Goal: Information Seeking & Learning: Find contact information

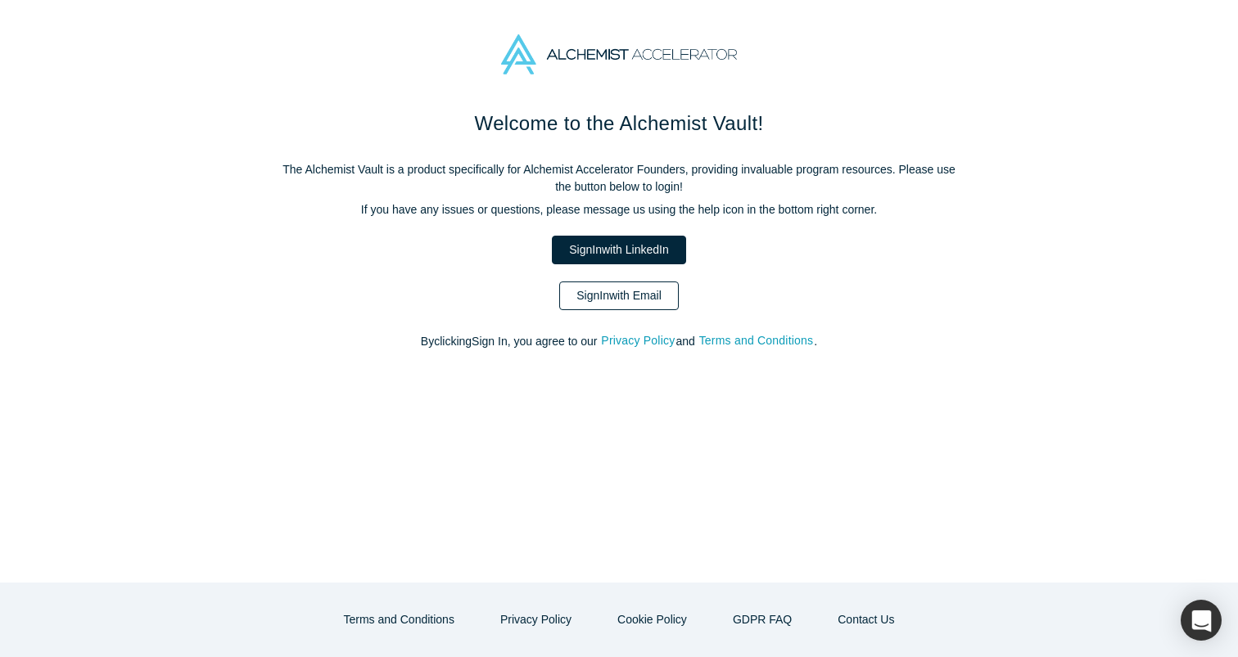
click at [635, 293] on link "Sign In with Email" at bounding box center [619, 296] width 120 height 29
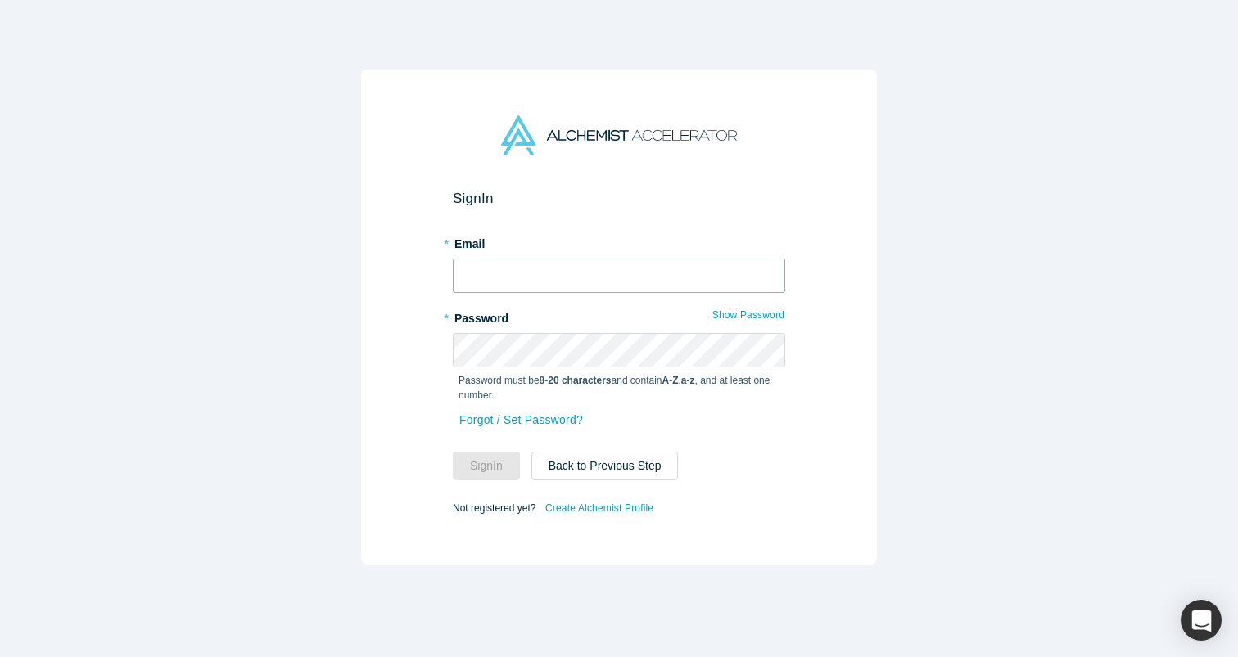
type input "[EMAIL_ADDRESS][DOMAIN_NAME]"
click at [486, 466] on button "Sign In" at bounding box center [486, 466] width 67 height 29
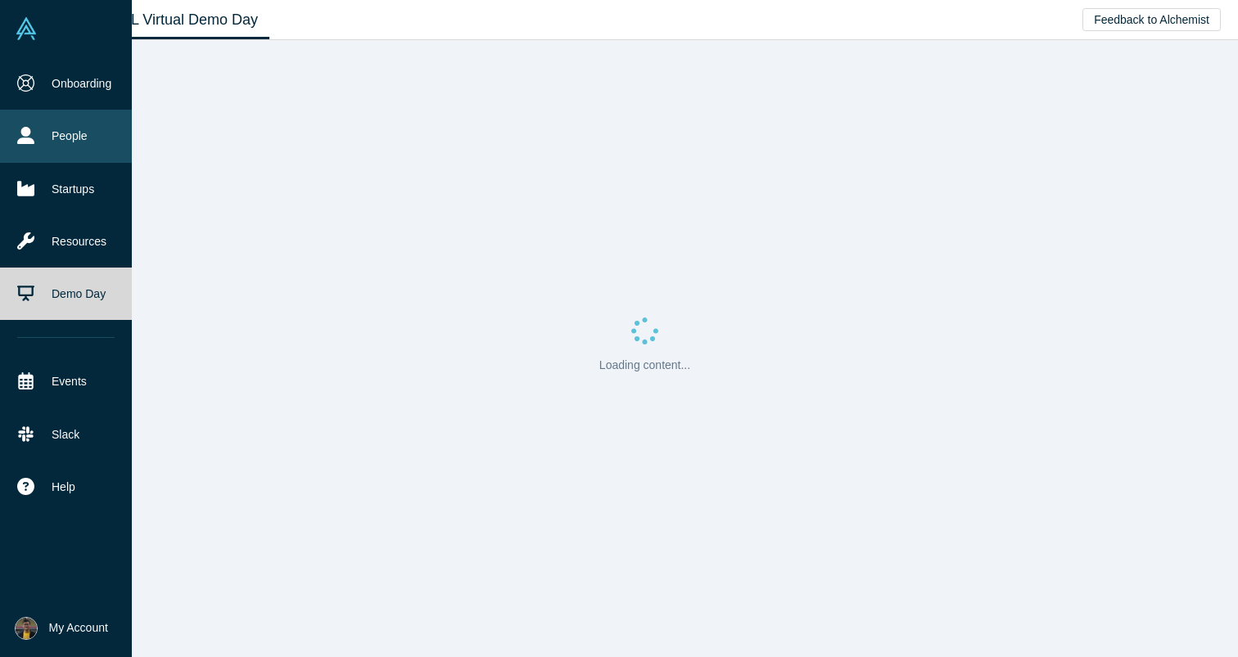
click at [43, 133] on link "People" at bounding box center [66, 136] width 132 height 52
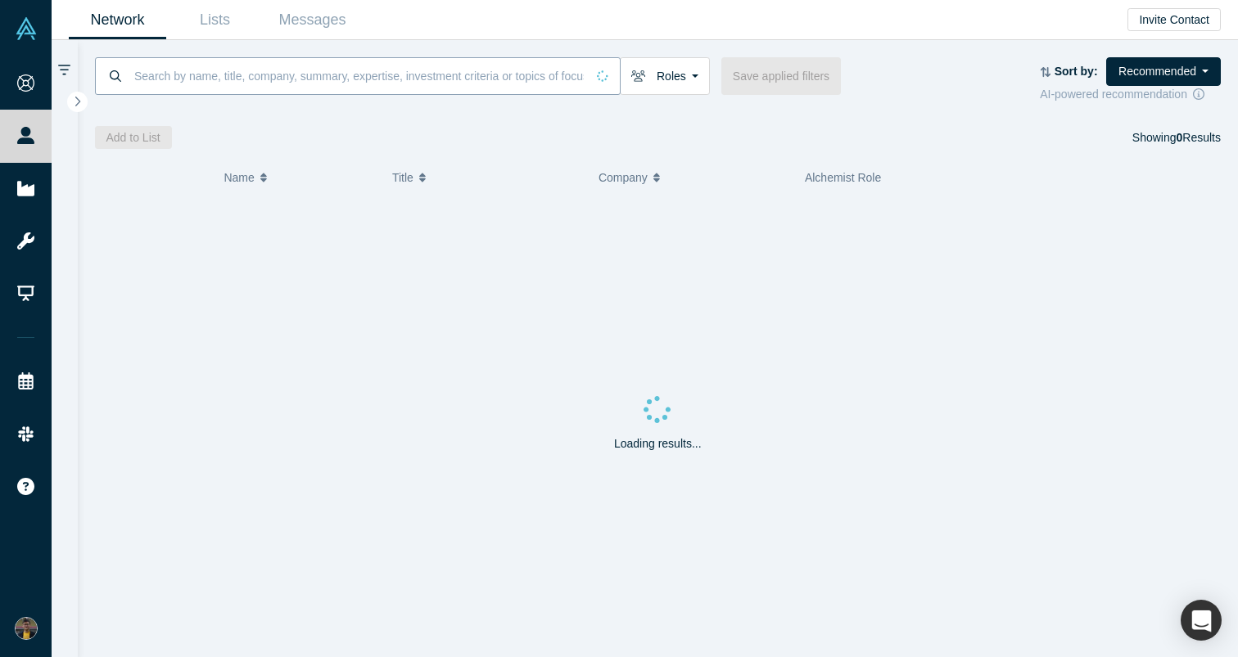
click at [205, 78] on input at bounding box center [359, 75] width 453 height 38
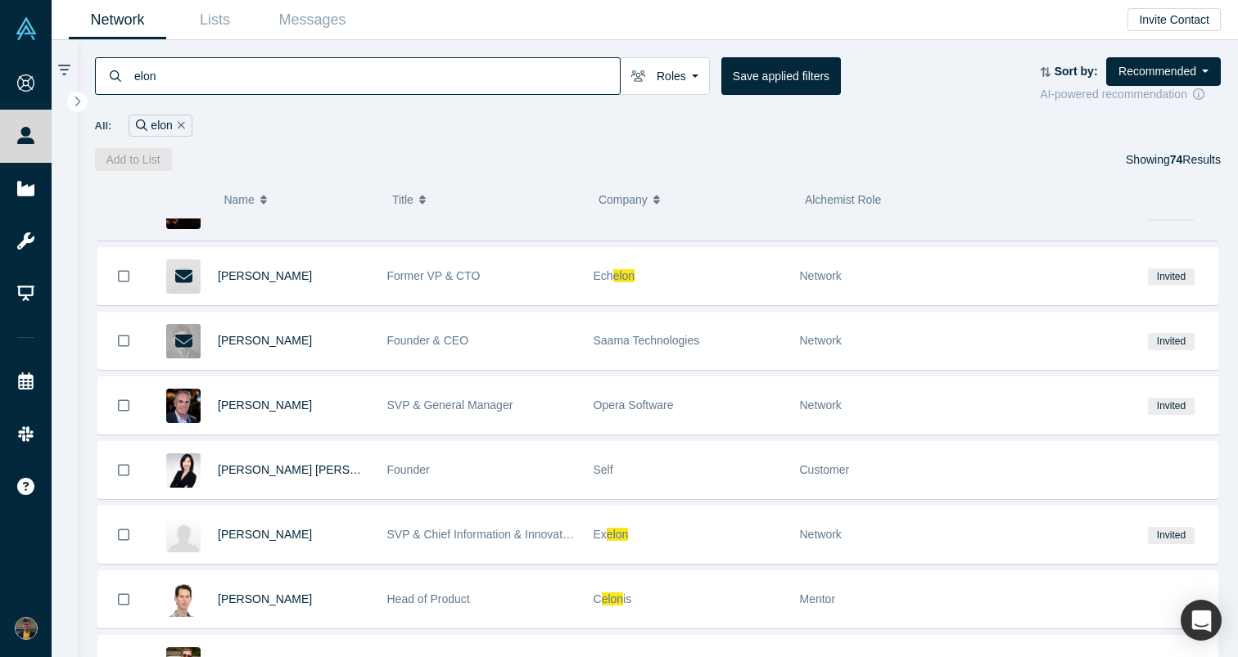
scroll to position [1720, 0]
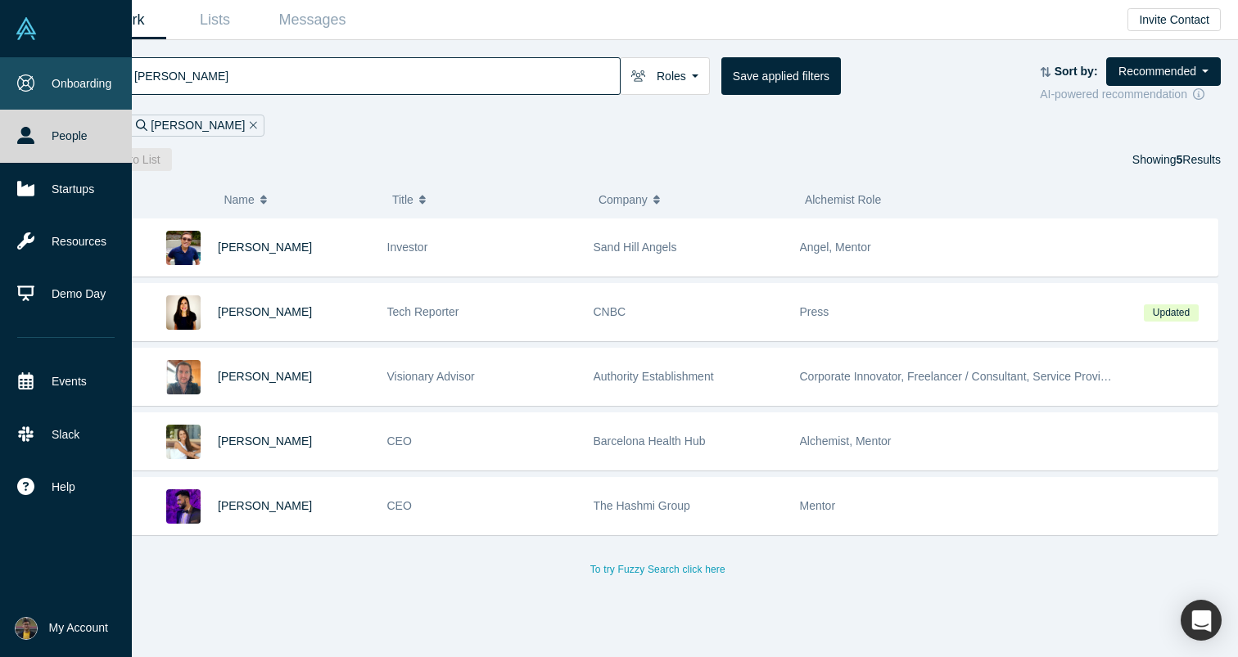
drag, startPoint x: 210, startPoint y: 72, endPoint x: 51, endPoint y: 72, distance: 158.8
click at [51, 72] on div "Onboarding People Startups Resources Demo Day Events Slack Help Contact Us GDPR…" at bounding box center [619, 328] width 1238 height 657
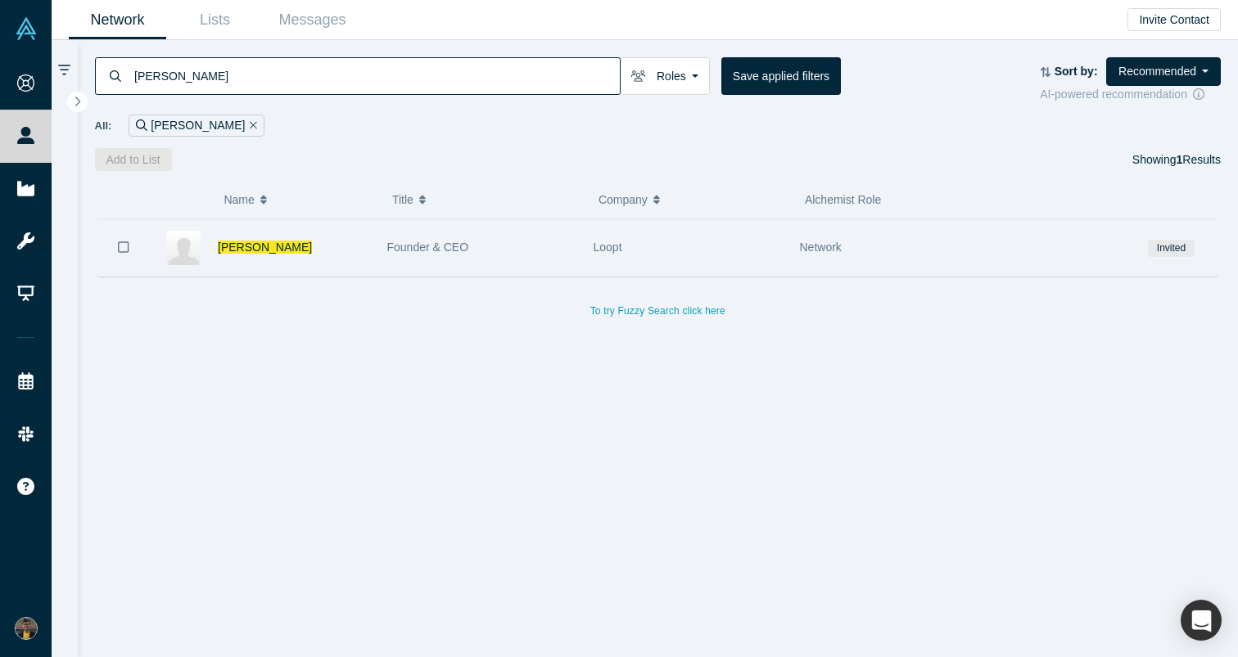
type input "[PERSON_NAME]"
click at [310, 255] on div "[PERSON_NAME]" at bounding box center [294, 247] width 152 height 56
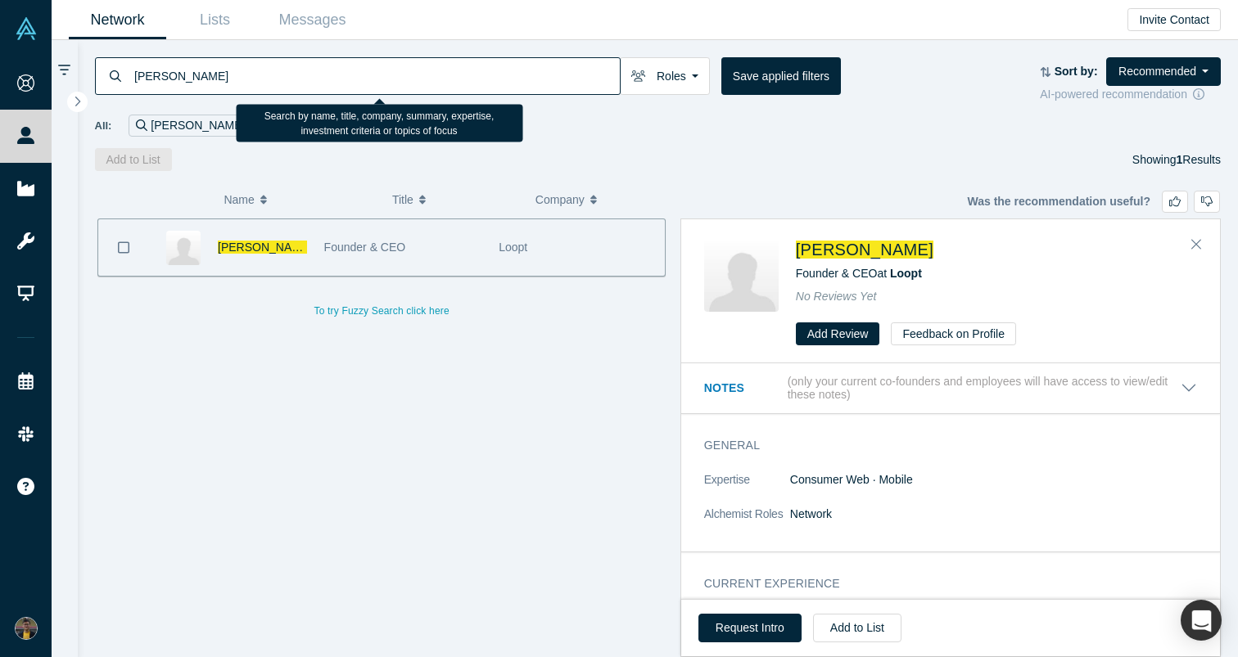
drag, startPoint x: 232, startPoint y: 75, endPoint x: 75, endPoint y: 46, distance: 159.1
click at [75, 46] on div "[PERSON_NAME] Roles Founders Faculty Mentors Alumni Mentor Angels VCs Corporate…" at bounding box center [645, 348] width 1186 height 617
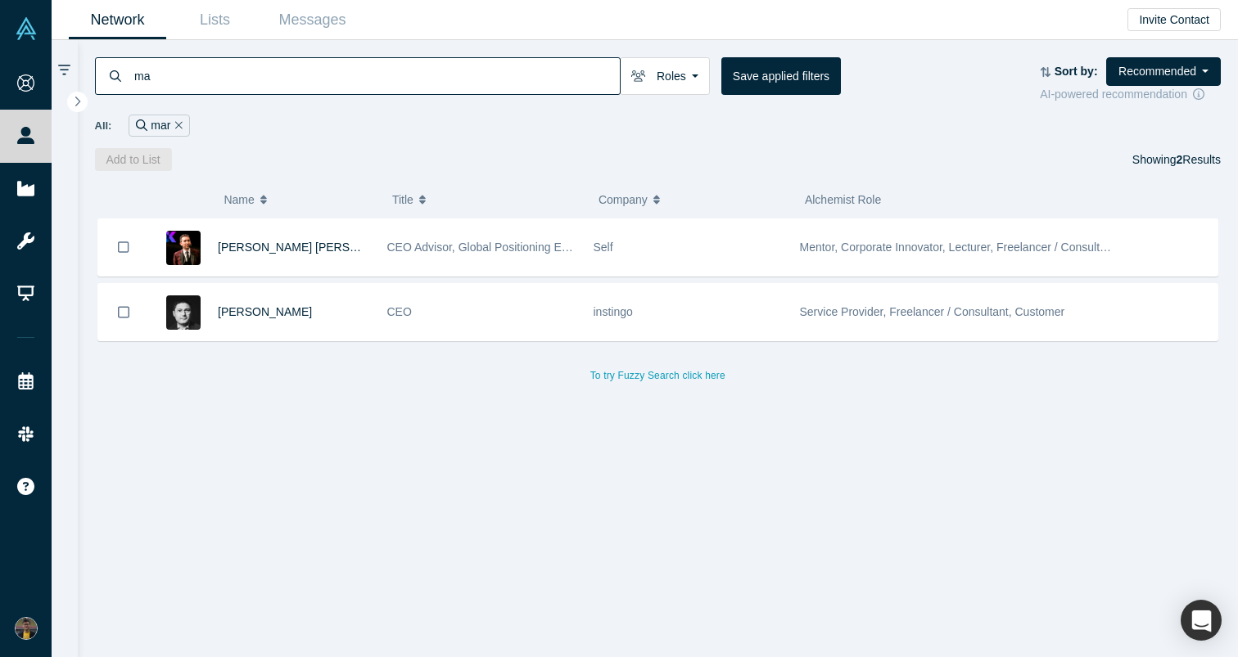
type input "m"
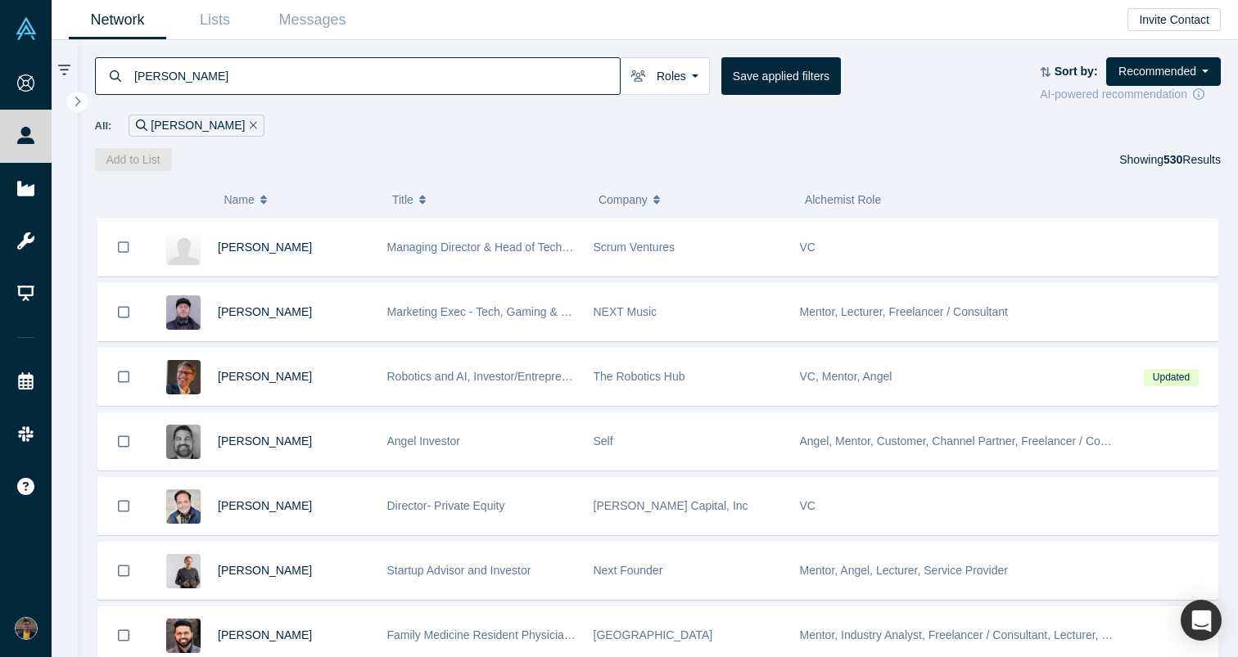
type input "[PERSON_NAME]"
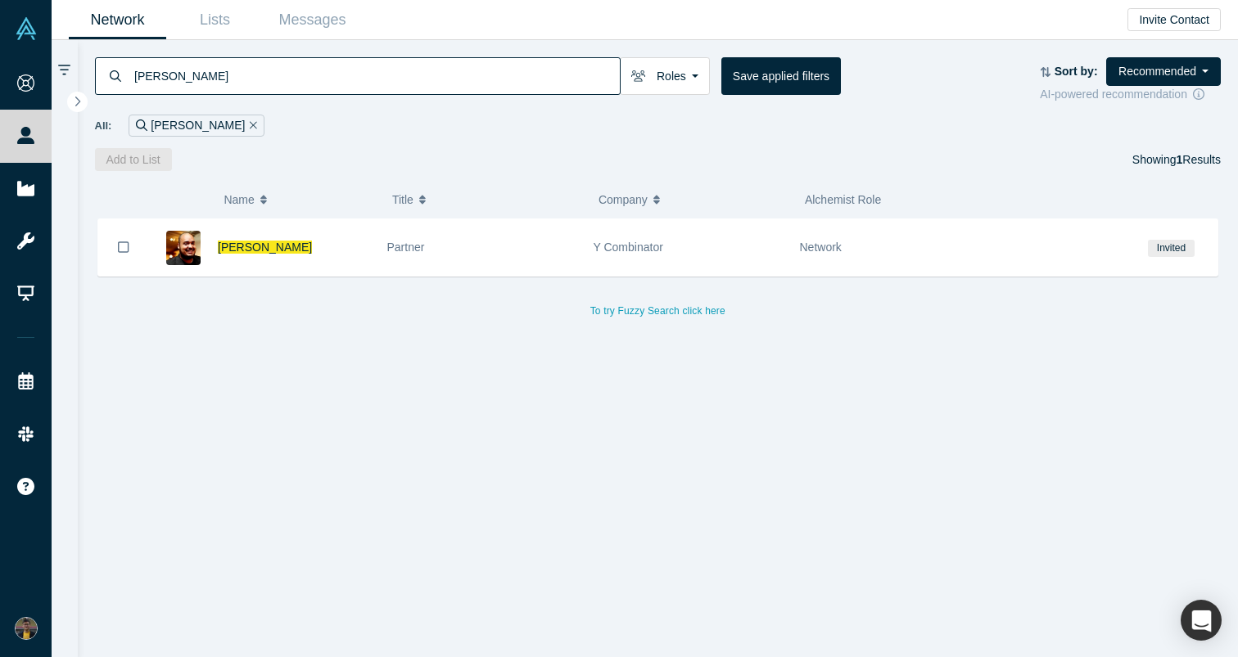
drag, startPoint x: 228, startPoint y: 82, endPoint x: 53, endPoint y: 61, distance: 176.5
click at [53, 61] on div "[PERSON_NAME] Roles Founders Faculty Mentors Alumni Mentor Angels VCs Corporate…" at bounding box center [645, 348] width 1186 height 617
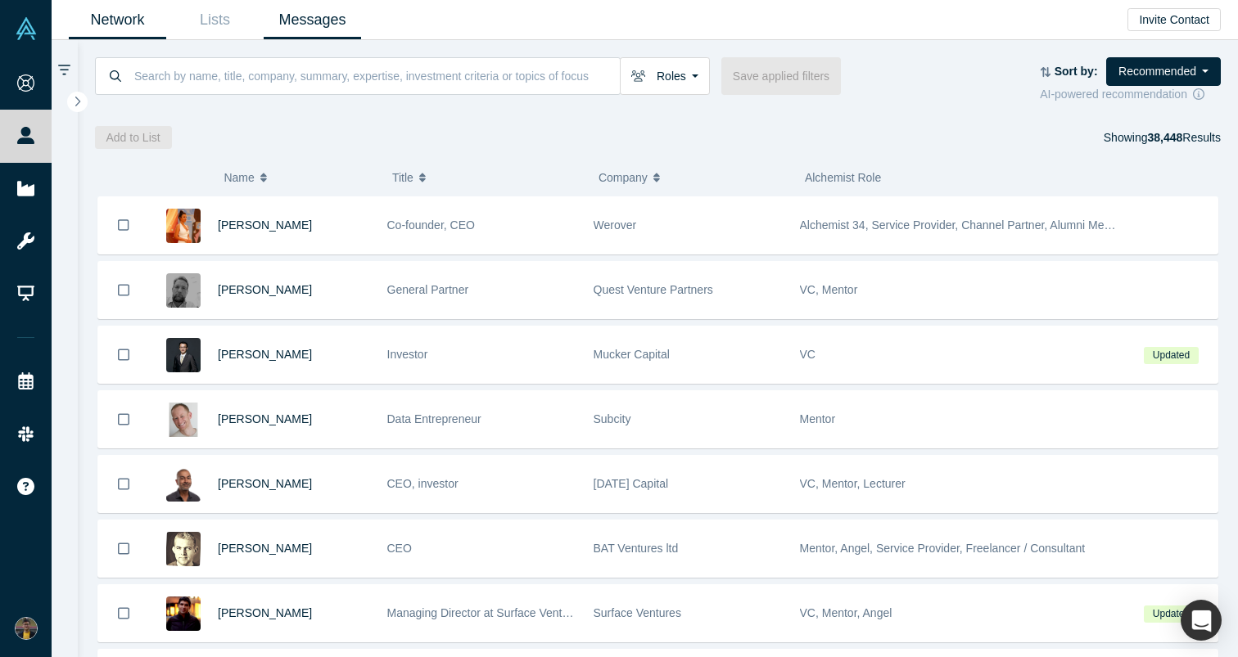
click at [290, 24] on link "Messages" at bounding box center [312, 20] width 97 height 38
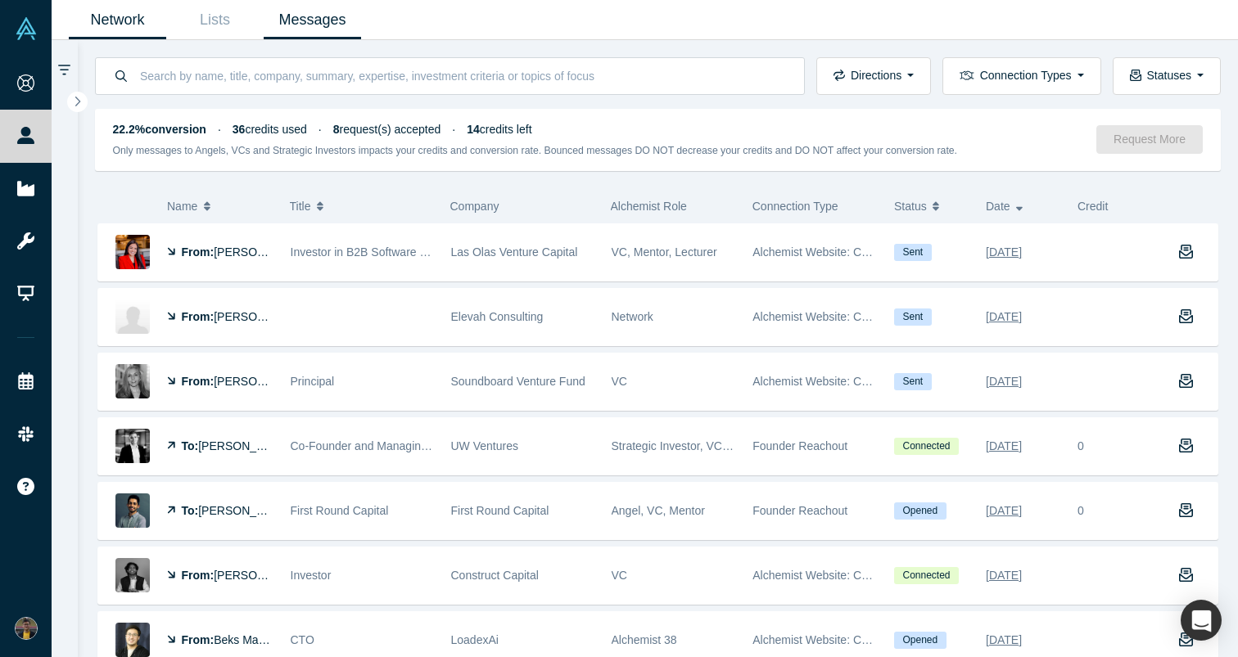
click at [125, 6] on link "Network" at bounding box center [117, 20] width 97 height 38
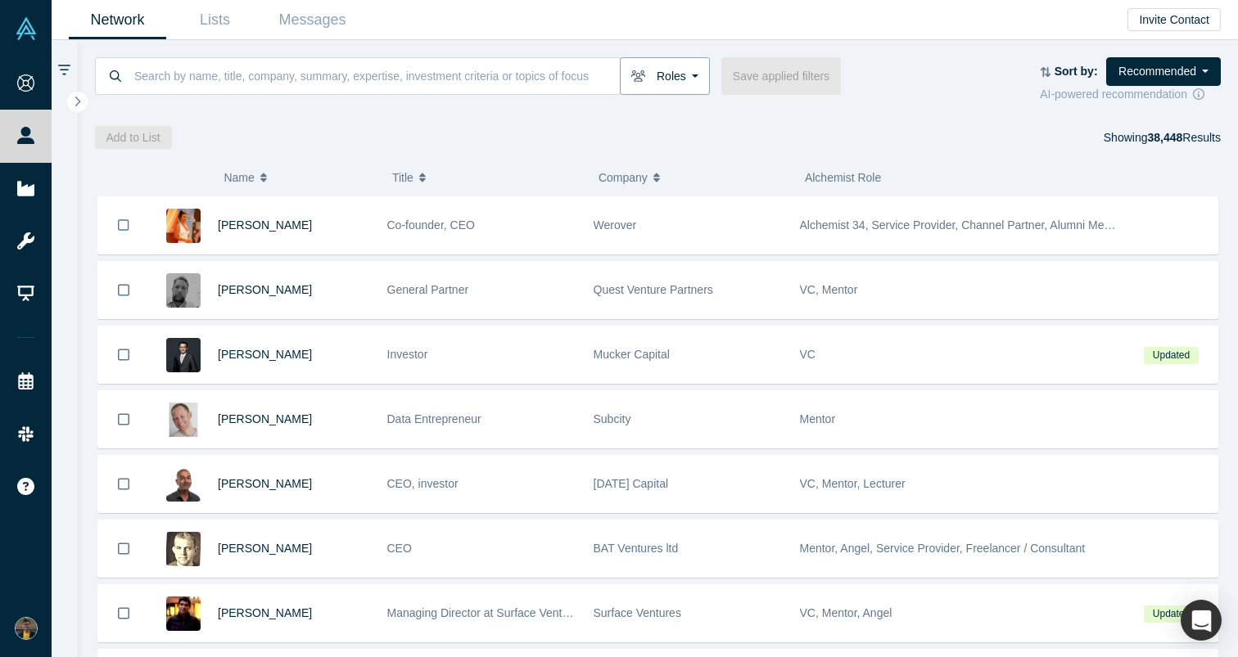
click at [660, 76] on button "Roles" at bounding box center [665, 76] width 90 height 38
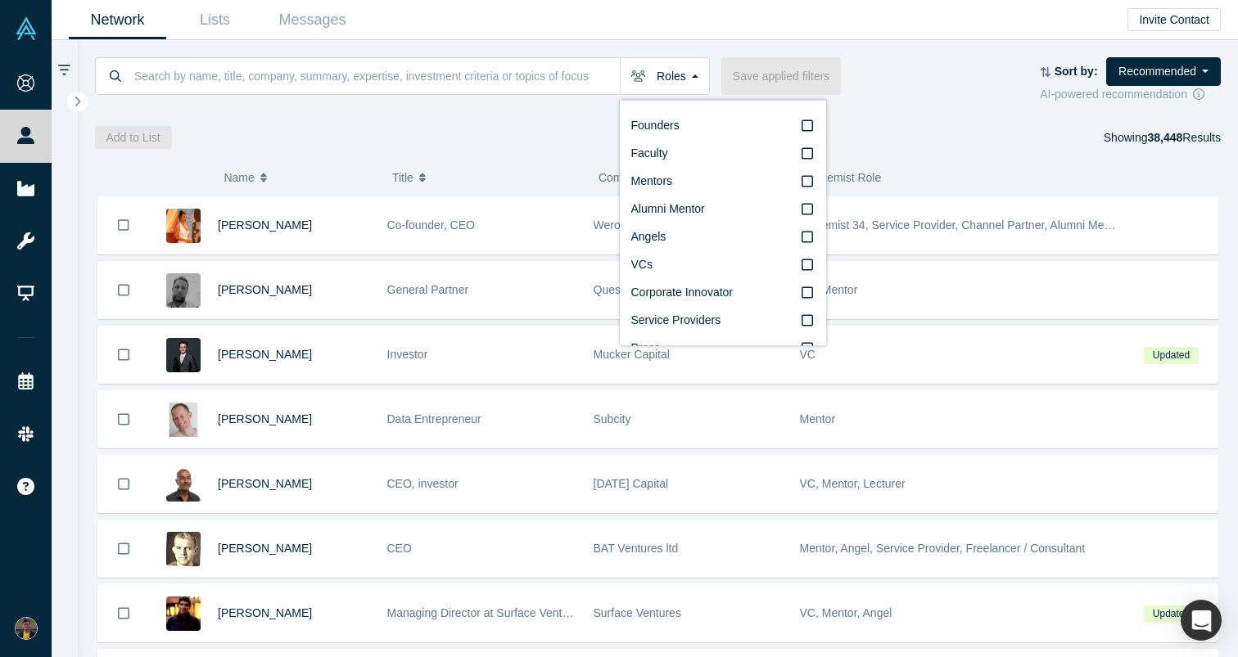
click at [501, 140] on div "Add to List Showing 38,448 Results" at bounding box center [658, 137] width 1126 height 23
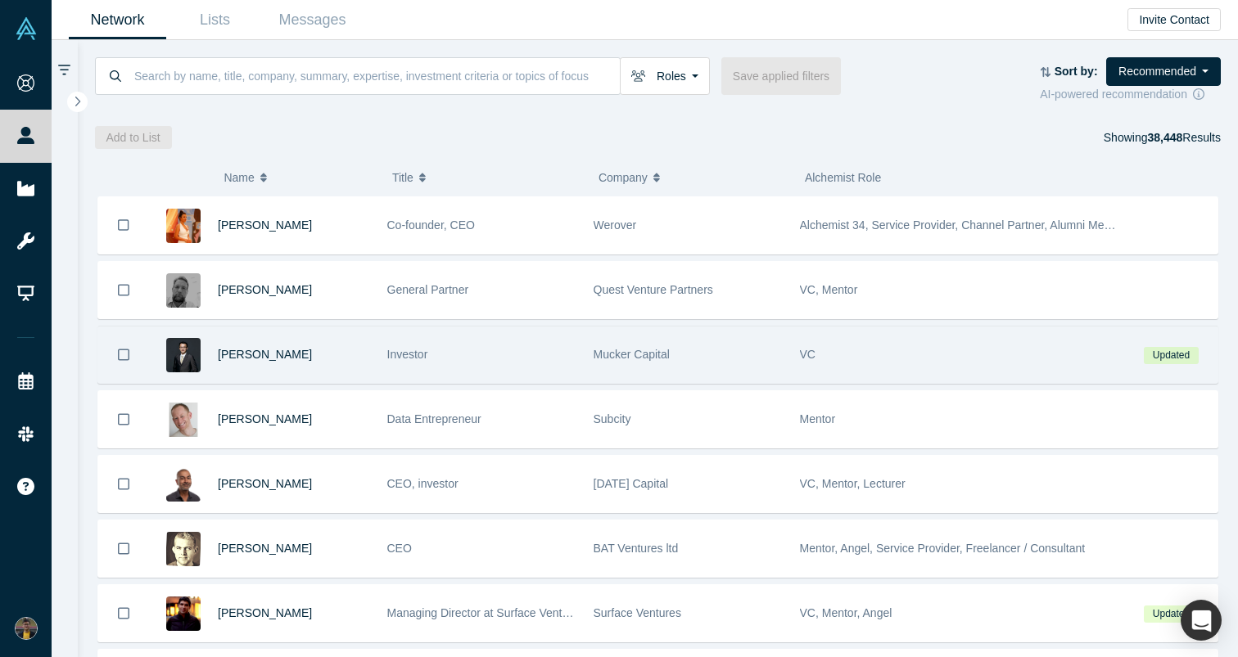
click at [313, 363] on div "[PERSON_NAME]" at bounding box center [294, 355] width 152 height 56
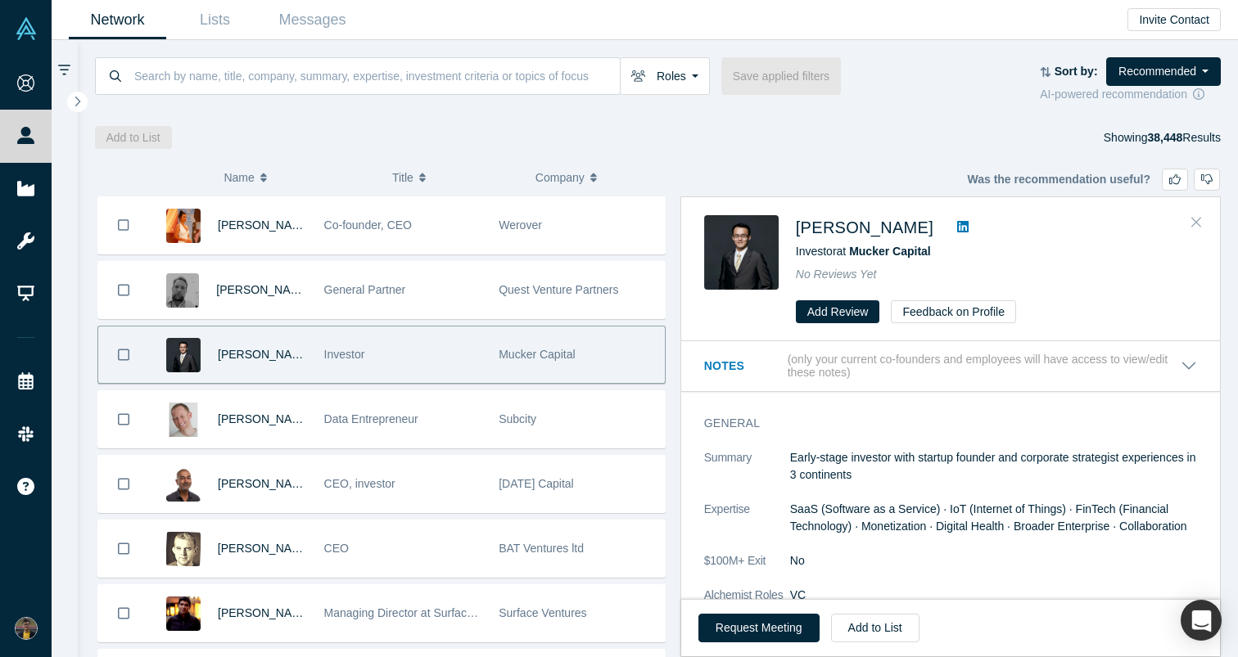
click at [1204, 215] on button "Close" at bounding box center [1196, 223] width 25 height 26
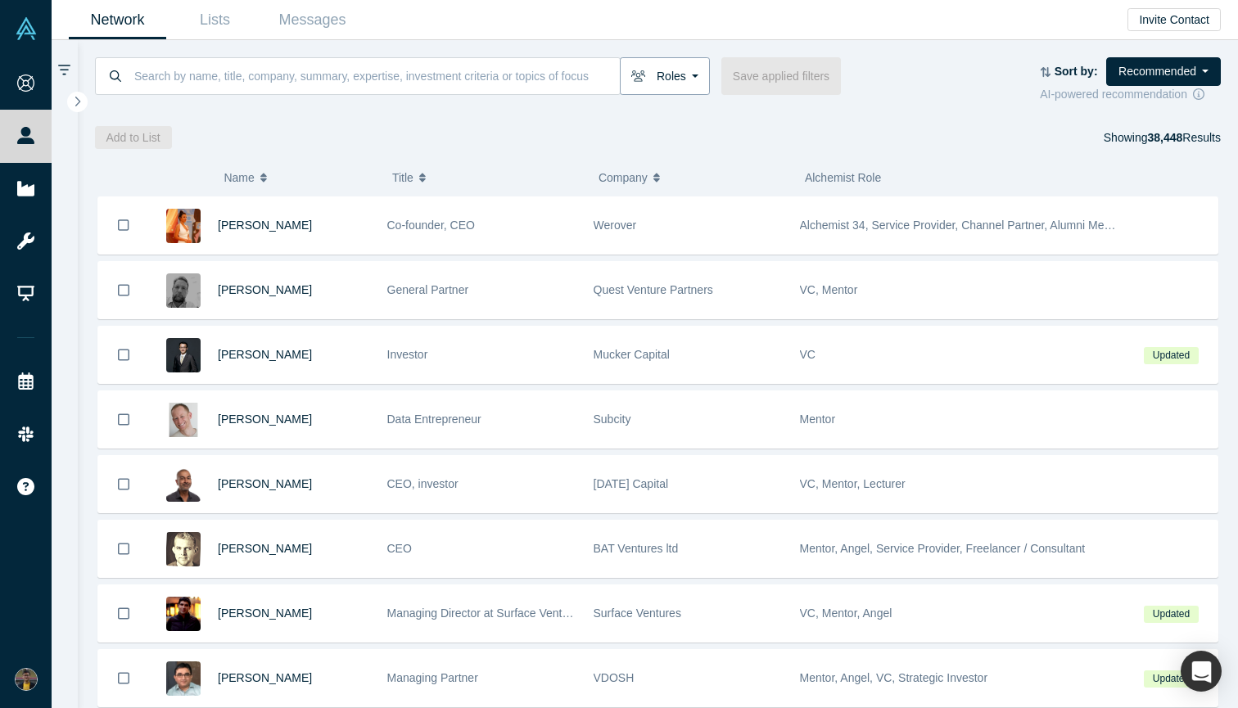
click at [684, 74] on button "Roles" at bounding box center [665, 76] width 90 height 38
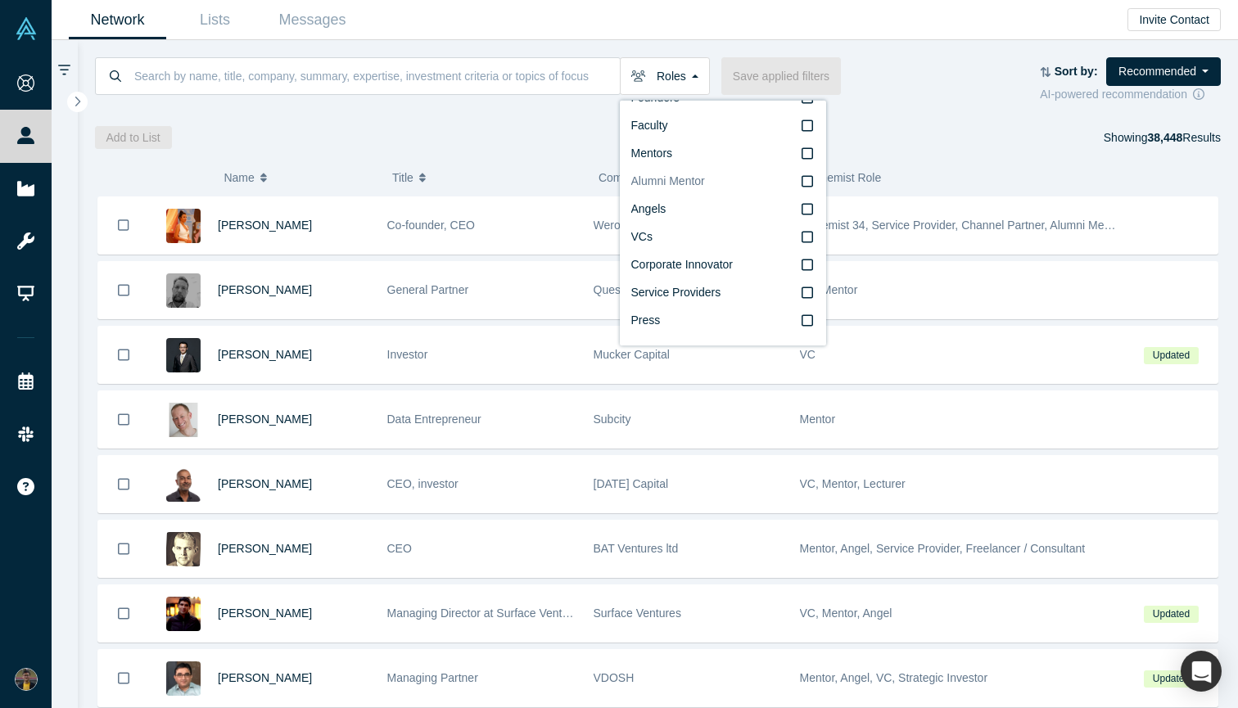
scroll to position [28, 0]
click at [449, 127] on div "Add to List Showing 38,448 Results" at bounding box center [658, 137] width 1126 height 23
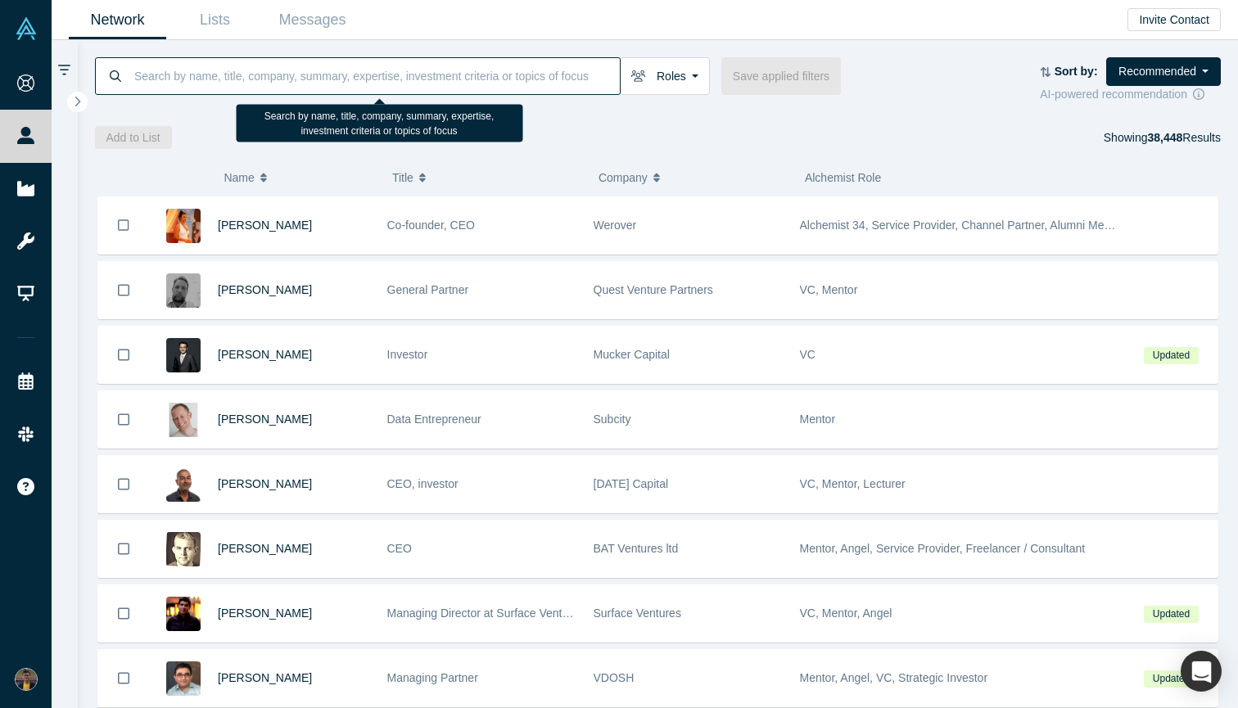
click at [323, 72] on input at bounding box center [376, 75] width 487 height 38
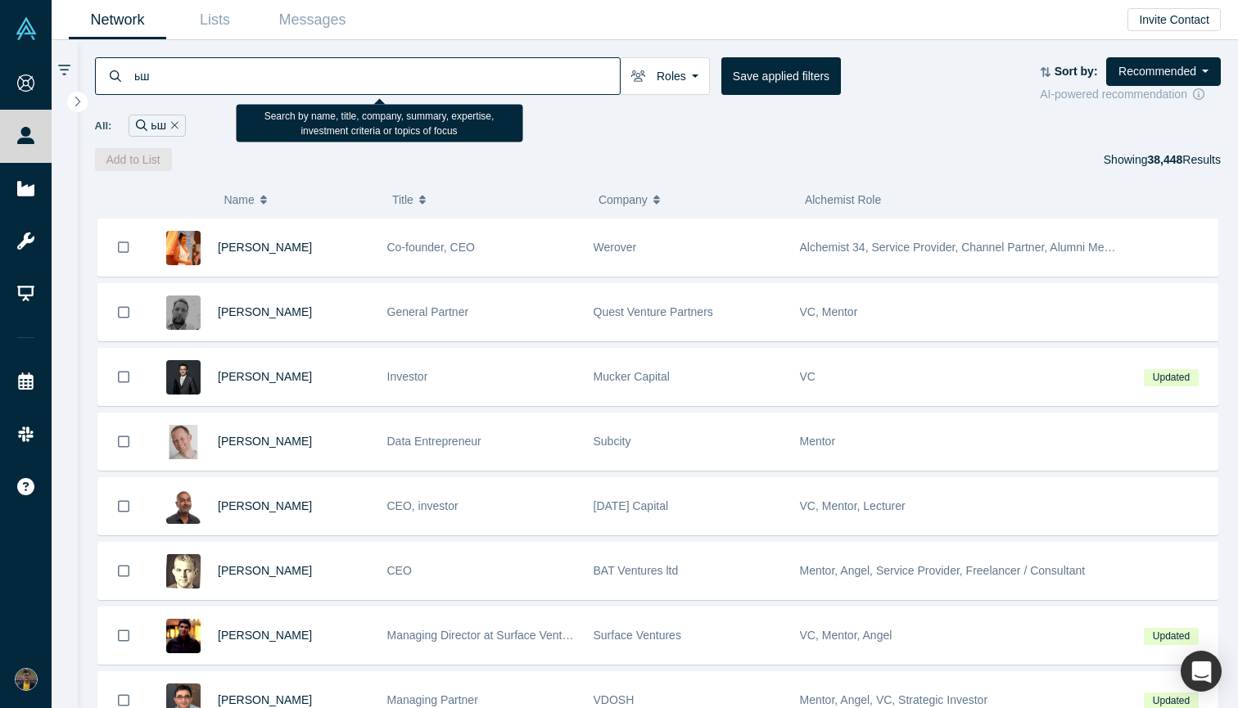
type input "ь"
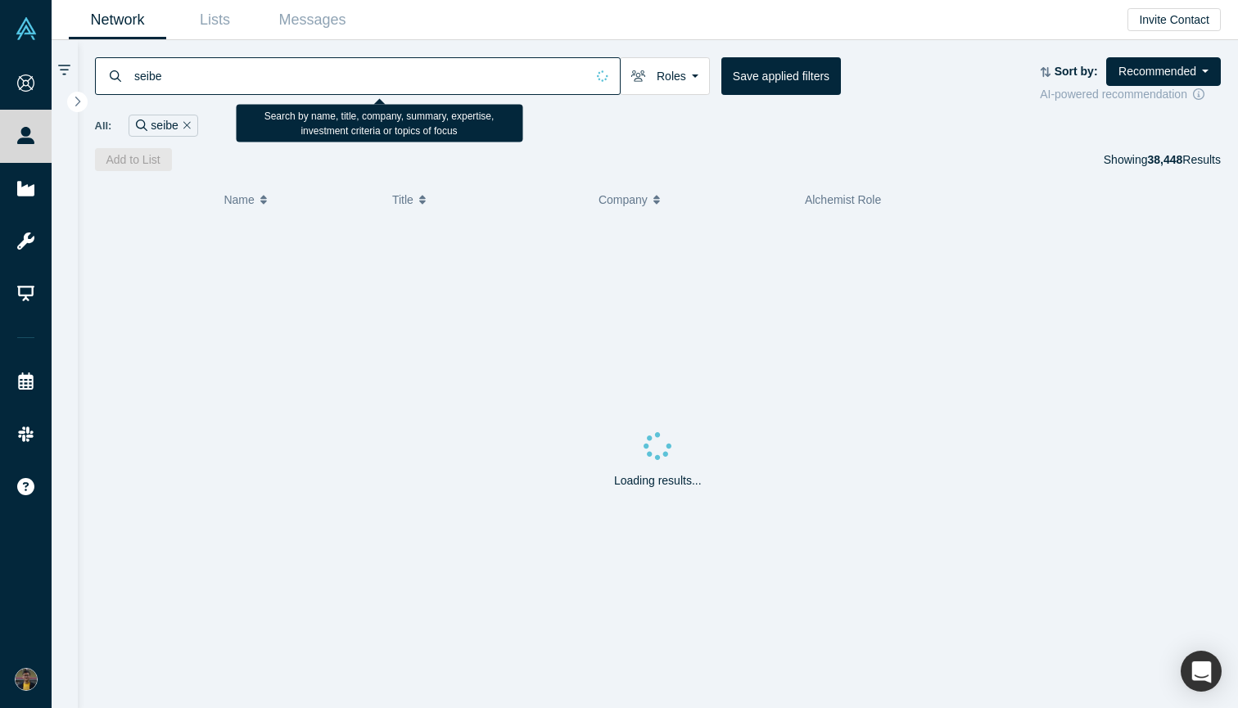
type input "[PERSON_NAME]"
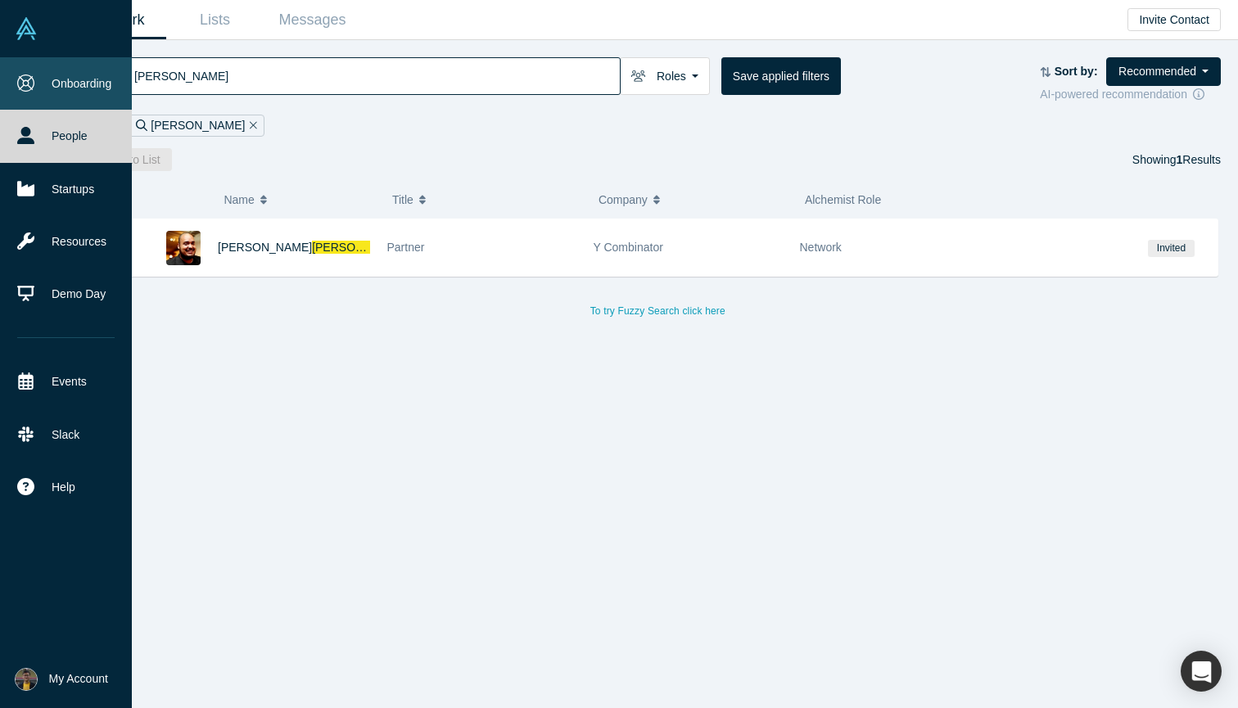
drag, startPoint x: 327, startPoint y: 77, endPoint x: 13, endPoint y: 67, distance: 314.5
click at [13, 67] on div "Onboarding People Startups Resources Demo Day Events Slack Help Contact Us GDPR…" at bounding box center [619, 354] width 1238 height 708
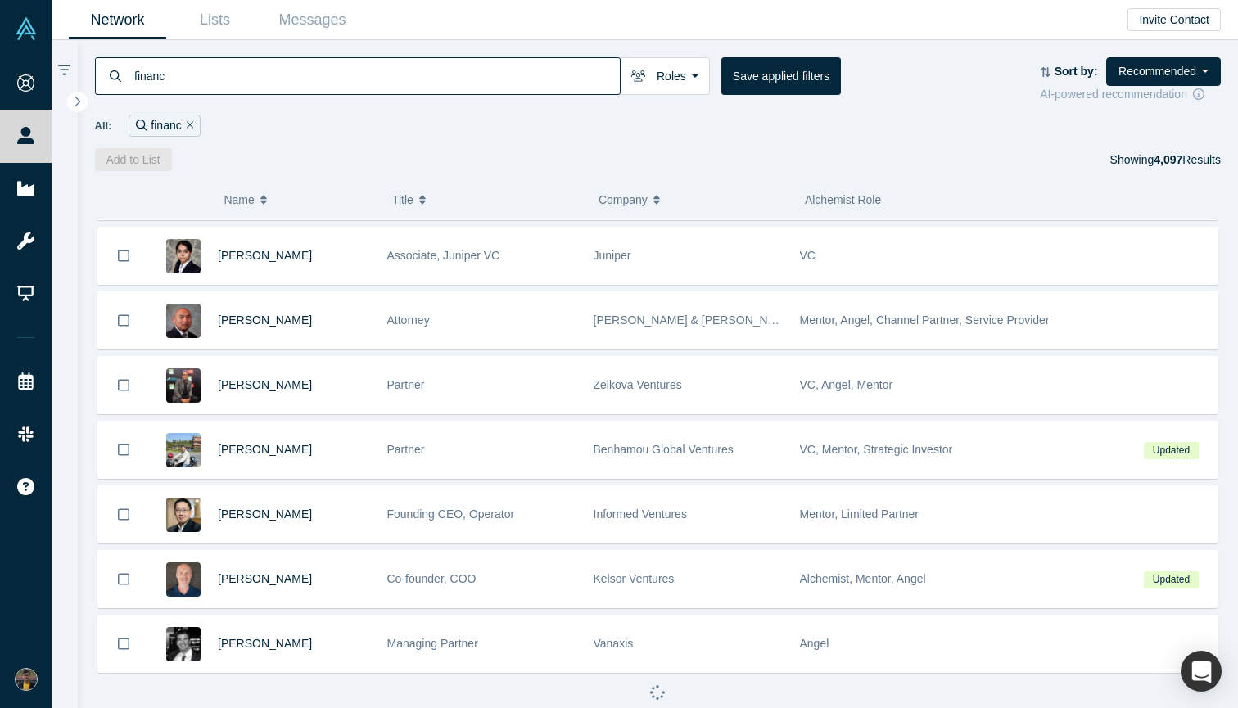
scroll to position [836, 0]
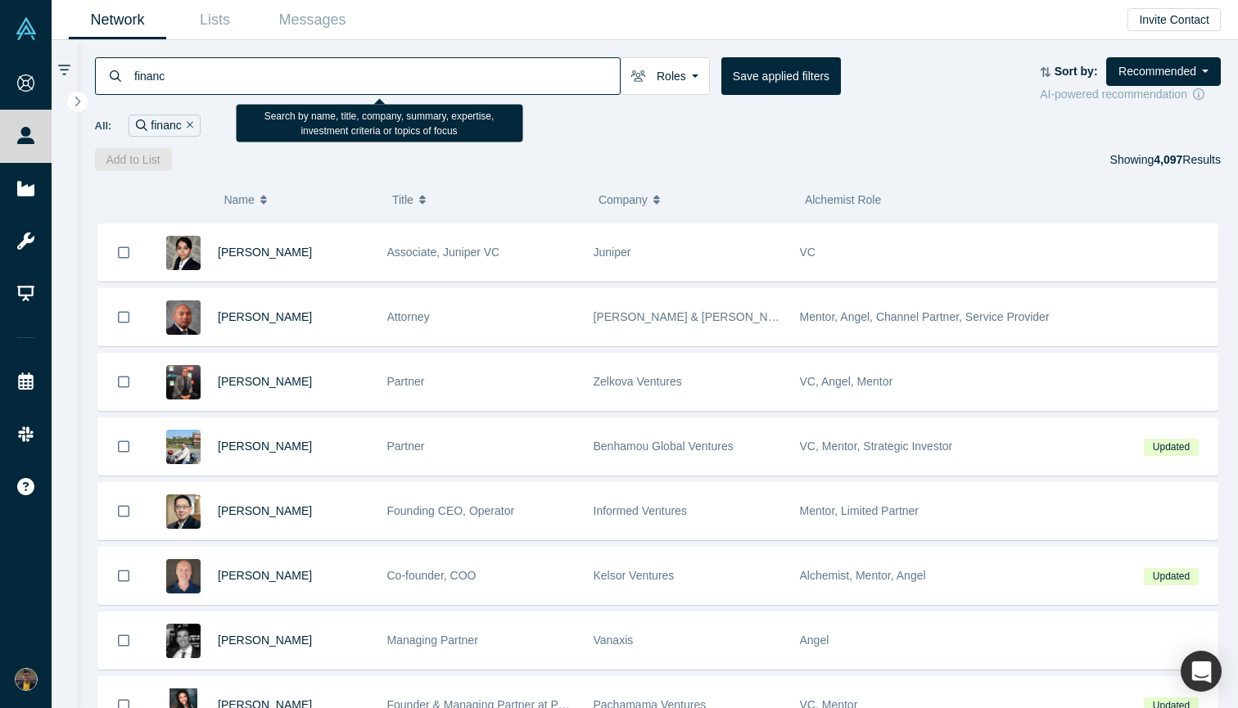
drag, startPoint x: 338, startPoint y: 68, endPoint x: 186, endPoint y: 83, distance: 153.0
click at [186, 83] on input "financ" at bounding box center [376, 75] width 487 height 38
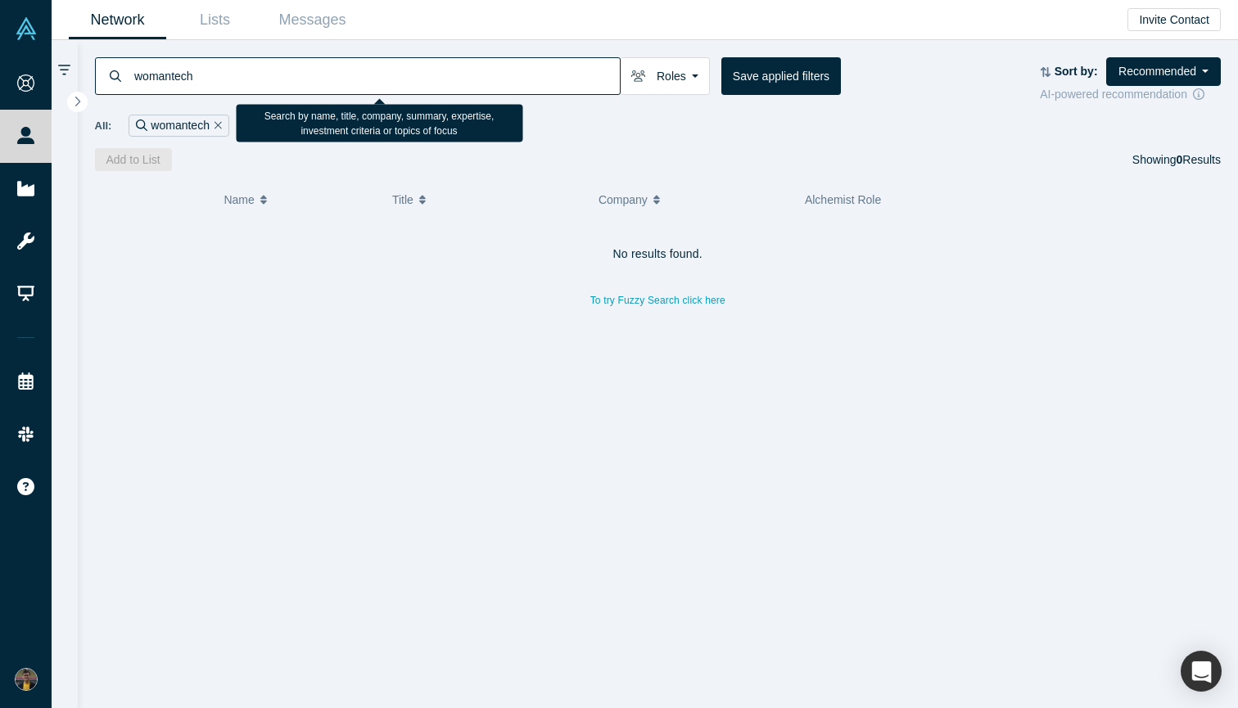
drag, startPoint x: 207, startPoint y: 82, endPoint x: 132, endPoint y: 82, distance: 75.3
click at [132, 82] on div "womantech" at bounding box center [358, 76] width 526 height 38
click at [156, 78] on input "logixtics" at bounding box center [376, 75] width 487 height 38
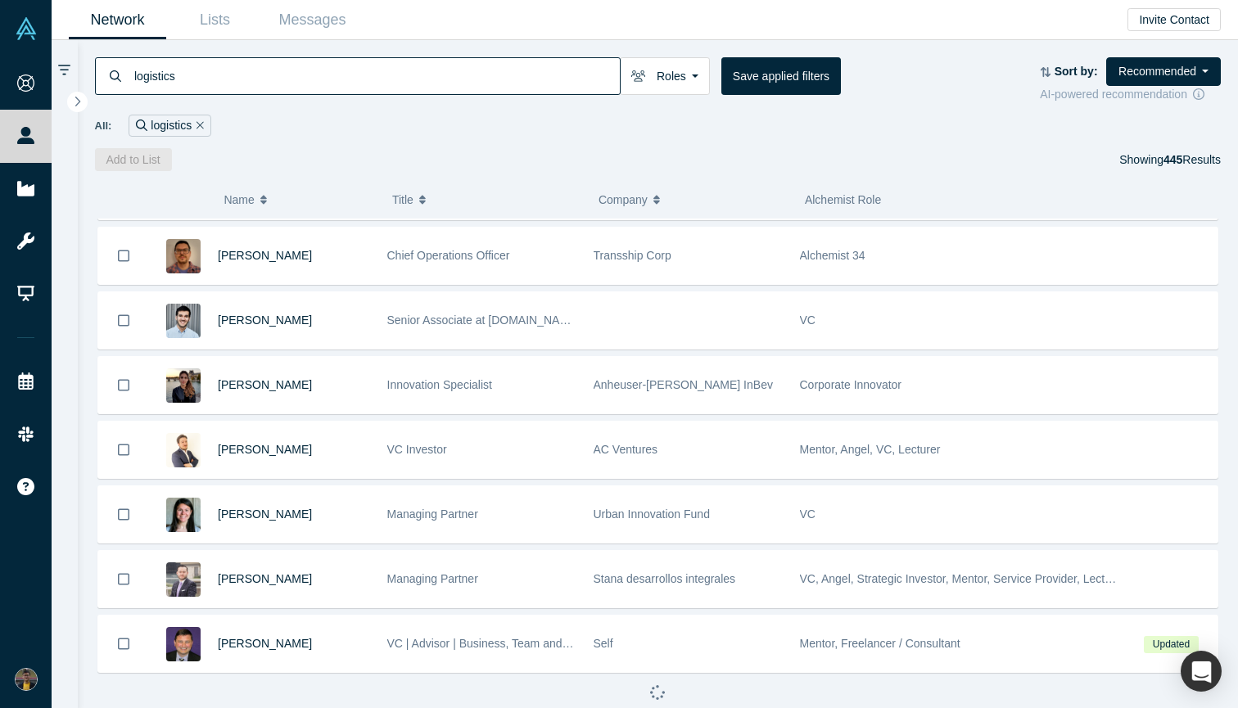
scroll to position [836, 0]
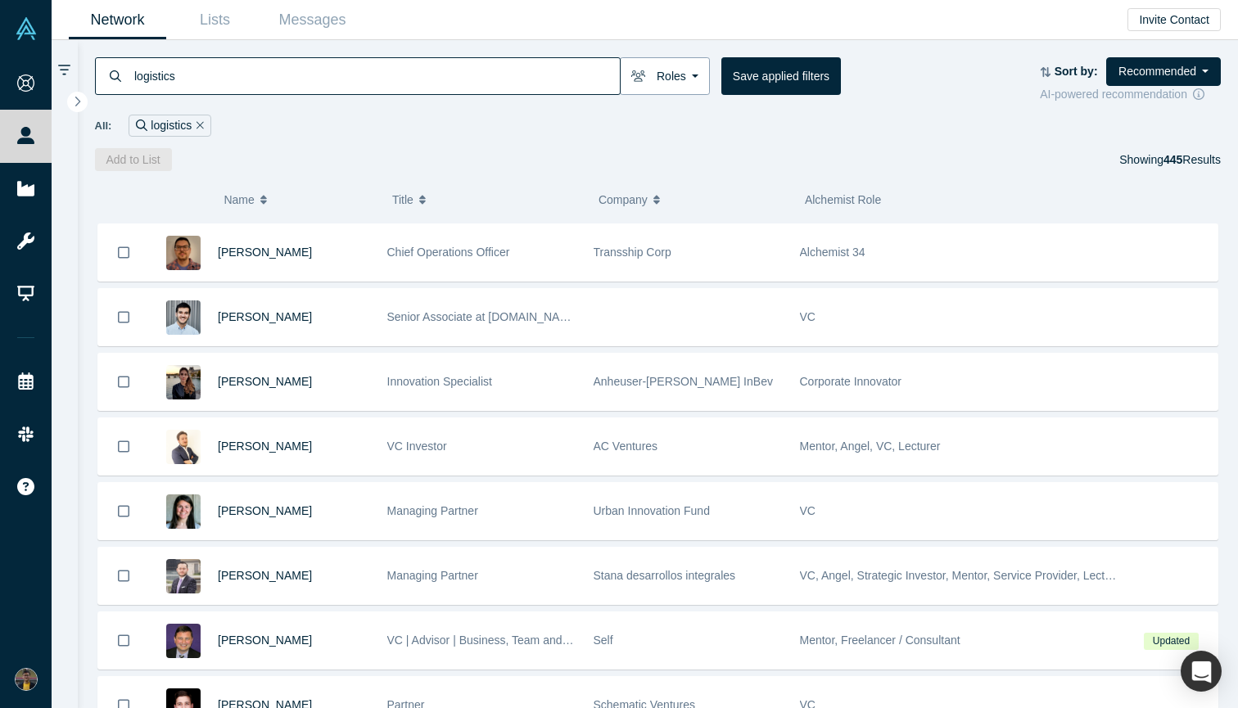
type input "logistics"
click at [669, 86] on button "Roles" at bounding box center [665, 76] width 90 height 38
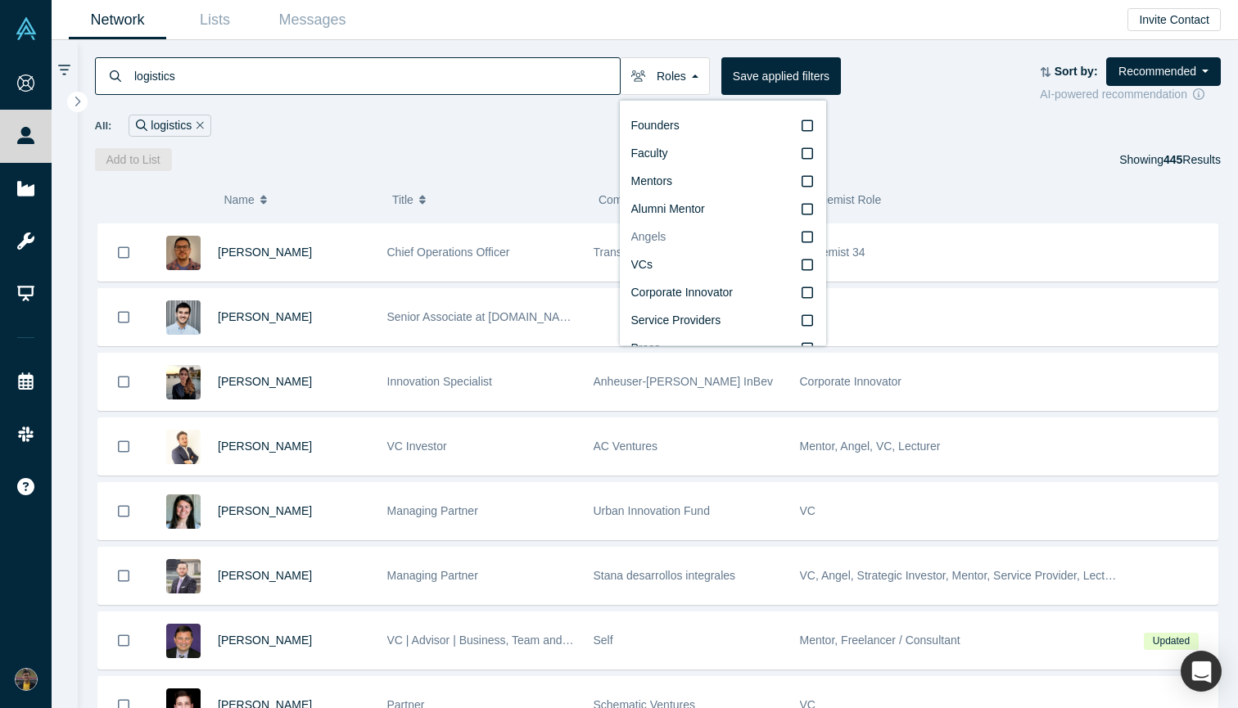
click at [809, 237] on icon at bounding box center [806, 236] width 11 height 13
click at [0, 0] on input "Angels" at bounding box center [0, 0] width 0 height 0
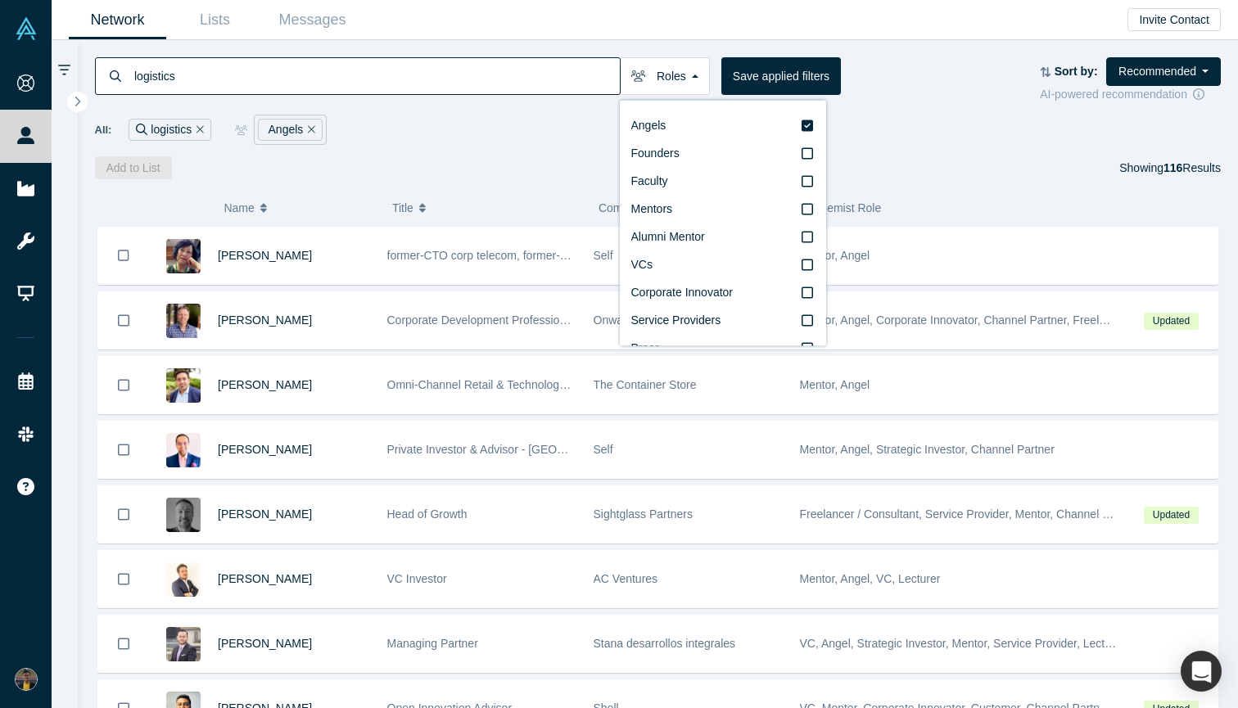
click at [404, 141] on div "All: logistics Angels" at bounding box center [658, 130] width 1126 height 30
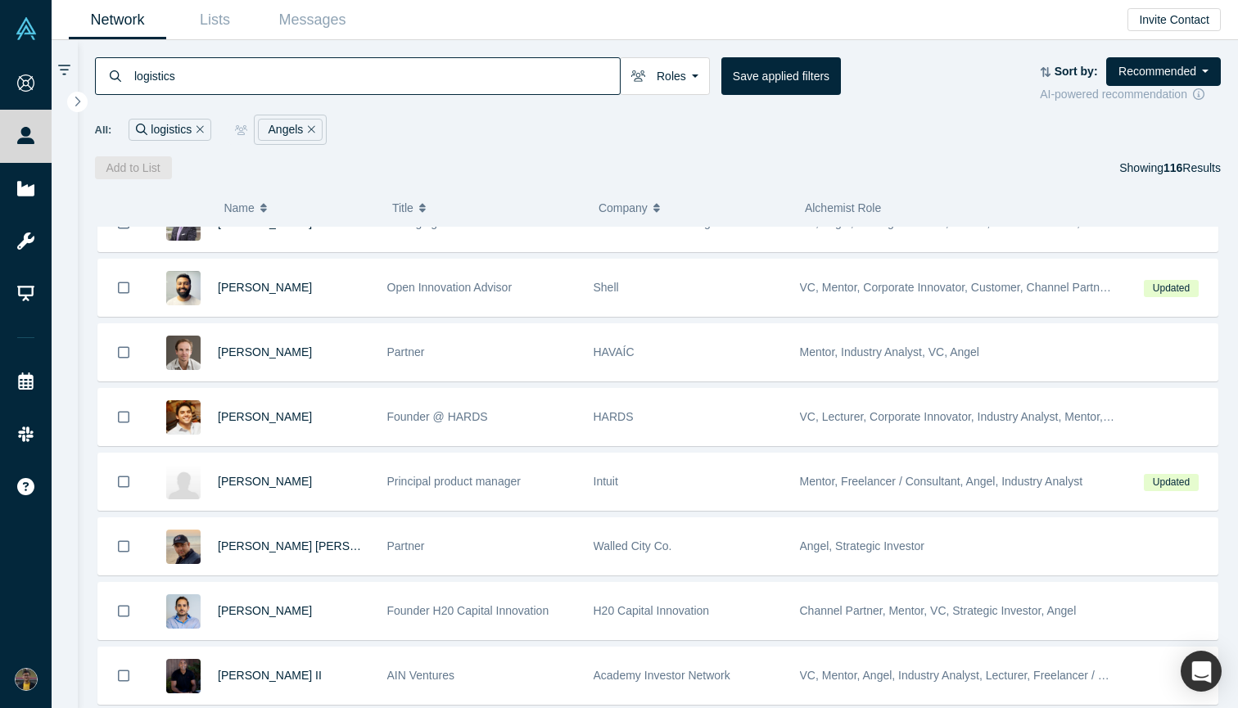
scroll to position [421, 0]
click at [318, 24] on link "Messages" at bounding box center [312, 20] width 97 height 38
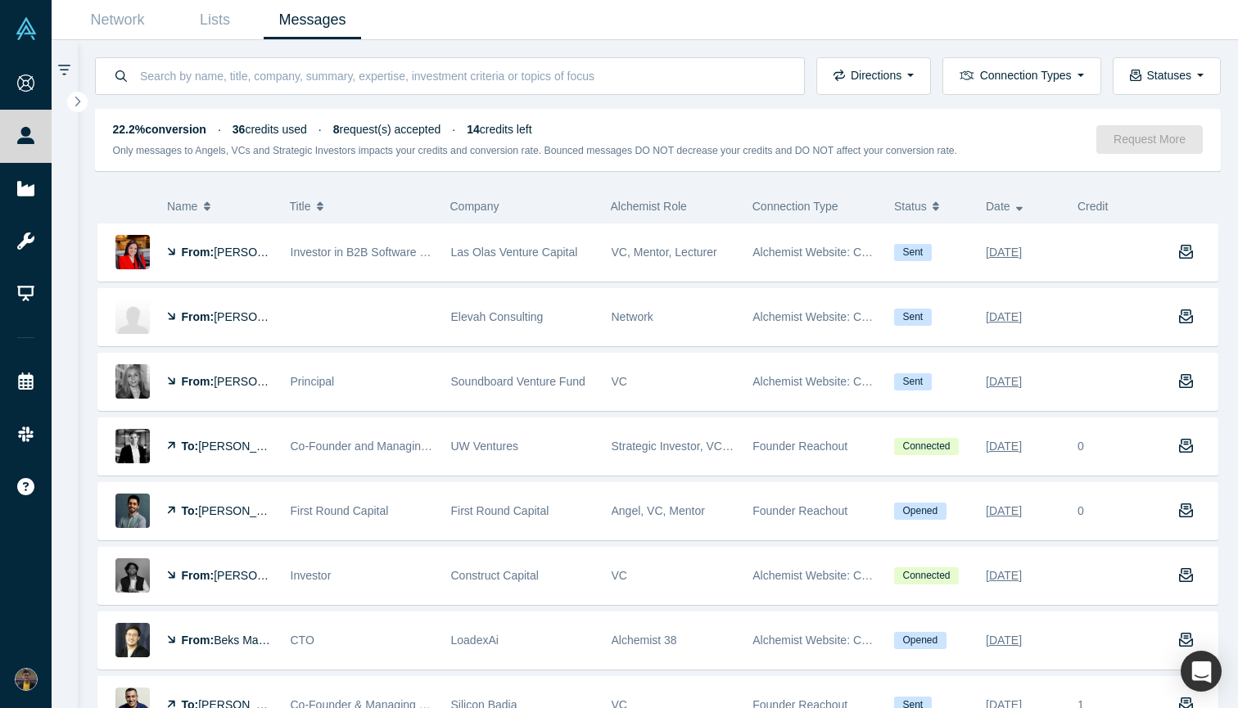
drag, startPoint x: 104, startPoint y: 121, endPoint x: 525, endPoint y: 150, distance: 421.7
click at [525, 150] on div "22.2% conversion · 36 credits used · 8 request(s) accepted · 14 credits left On…" at bounding box center [658, 140] width 1126 height 62
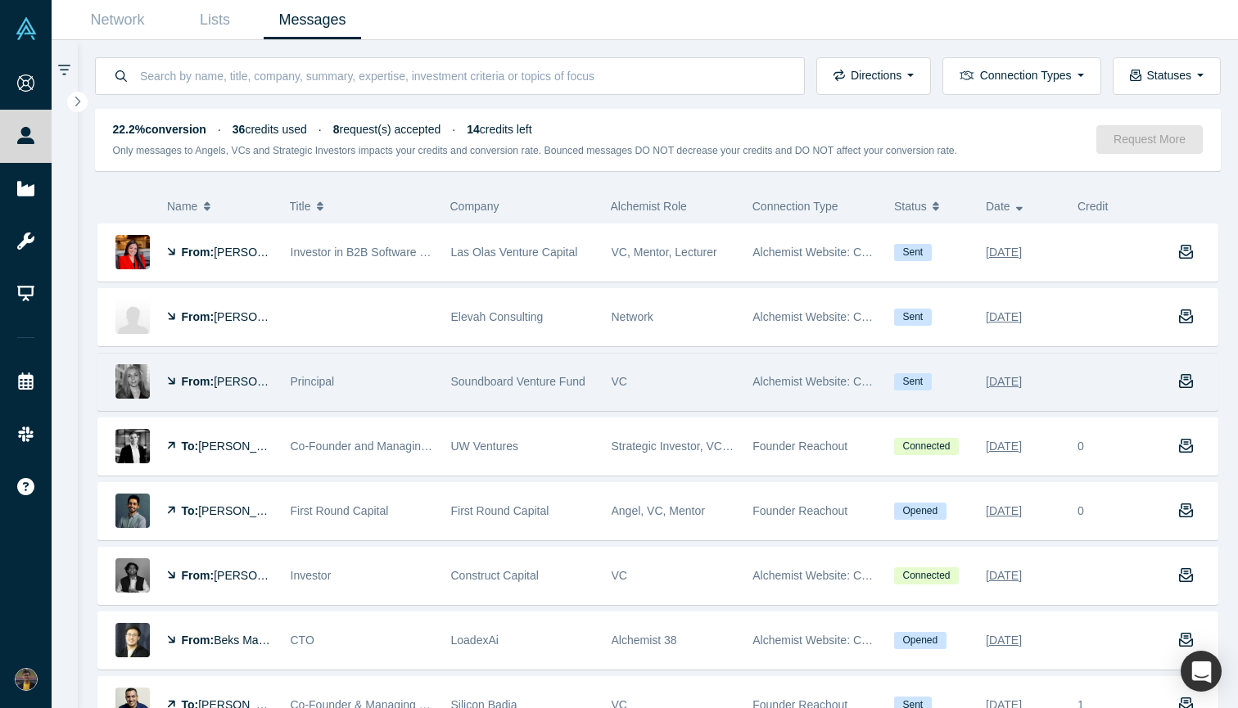
click at [391, 392] on div "Principal" at bounding box center [362, 382] width 143 height 56
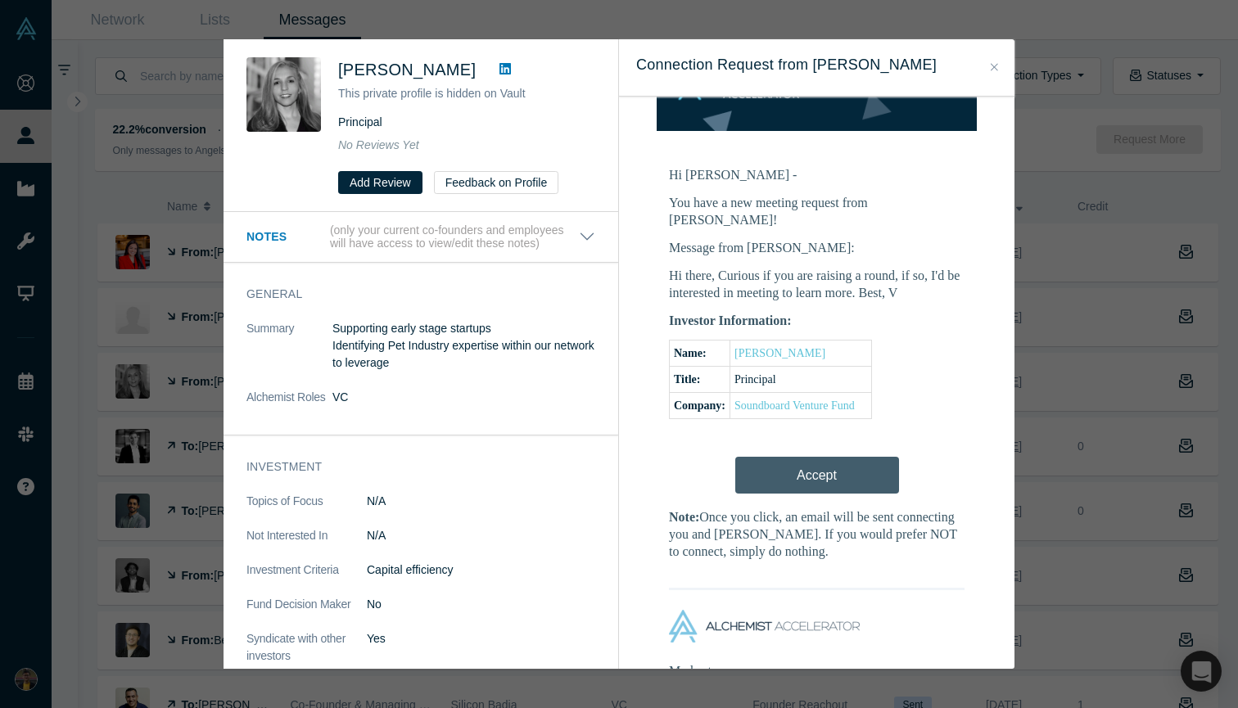
scroll to position [237, 0]
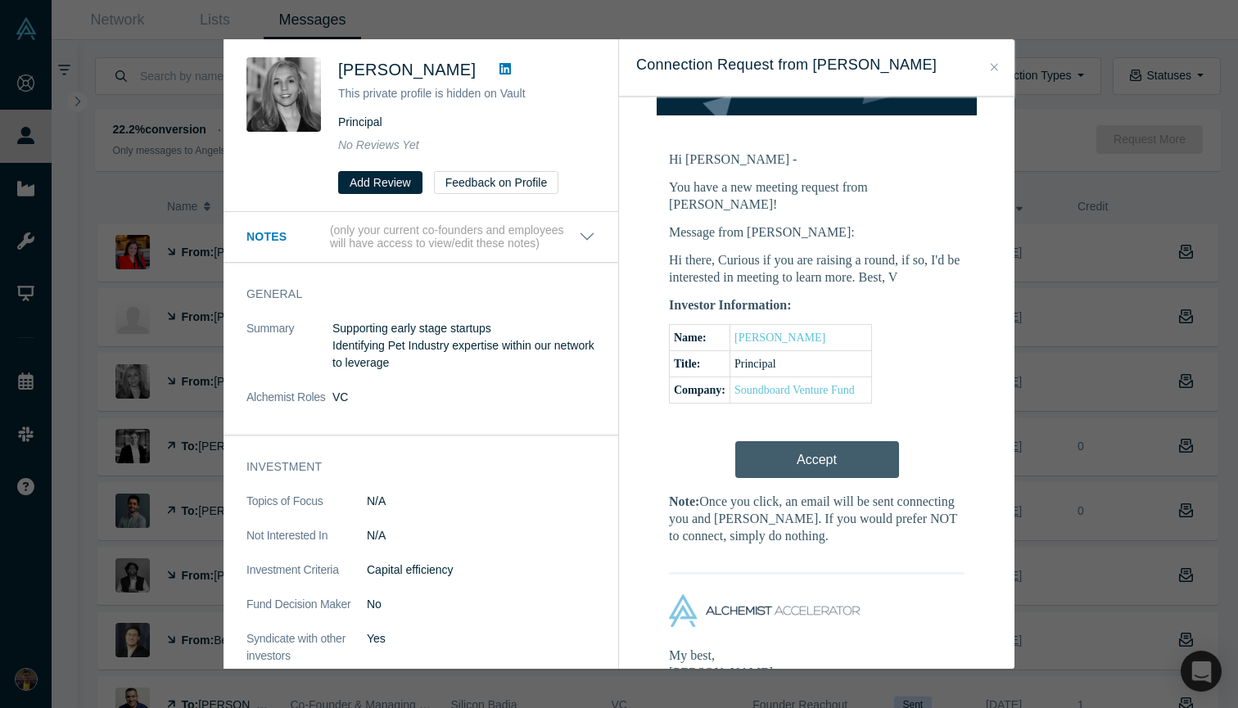
click at [997, 64] on icon "Close" at bounding box center [994, 66] width 7 height 11
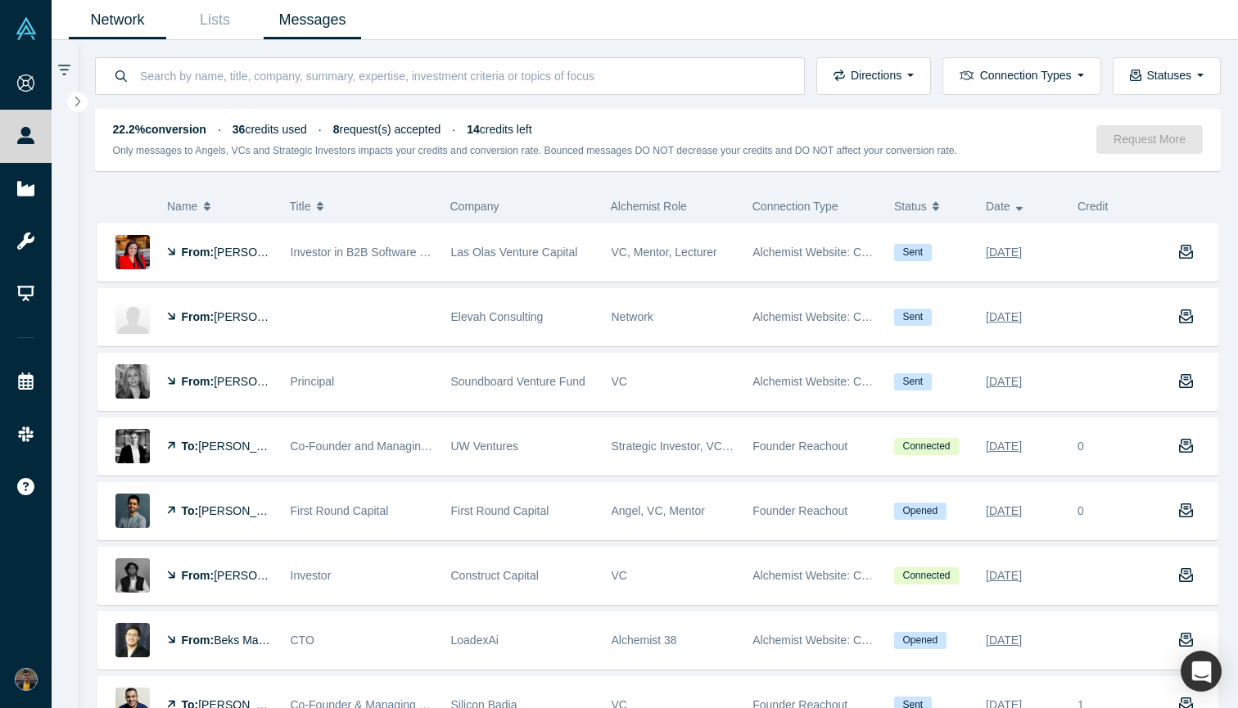
click at [130, 19] on link "Network" at bounding box center [117, 20] width 97 height 38
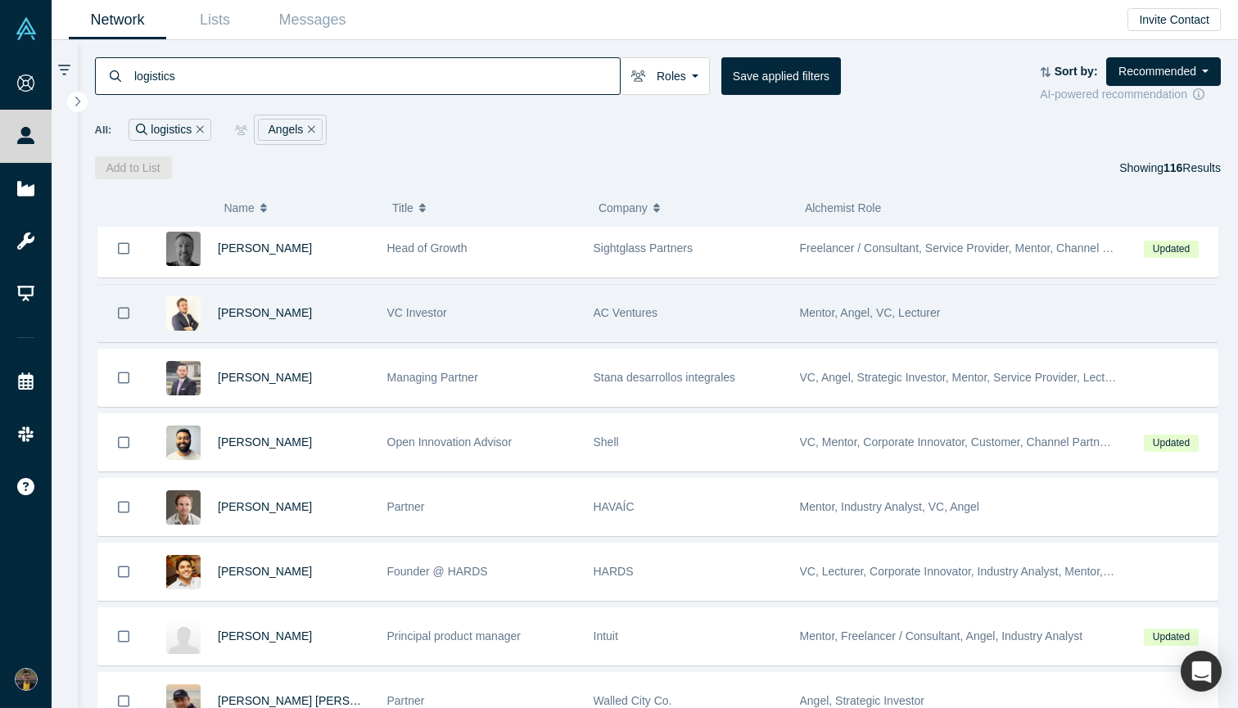
scroll to position [306, 0]
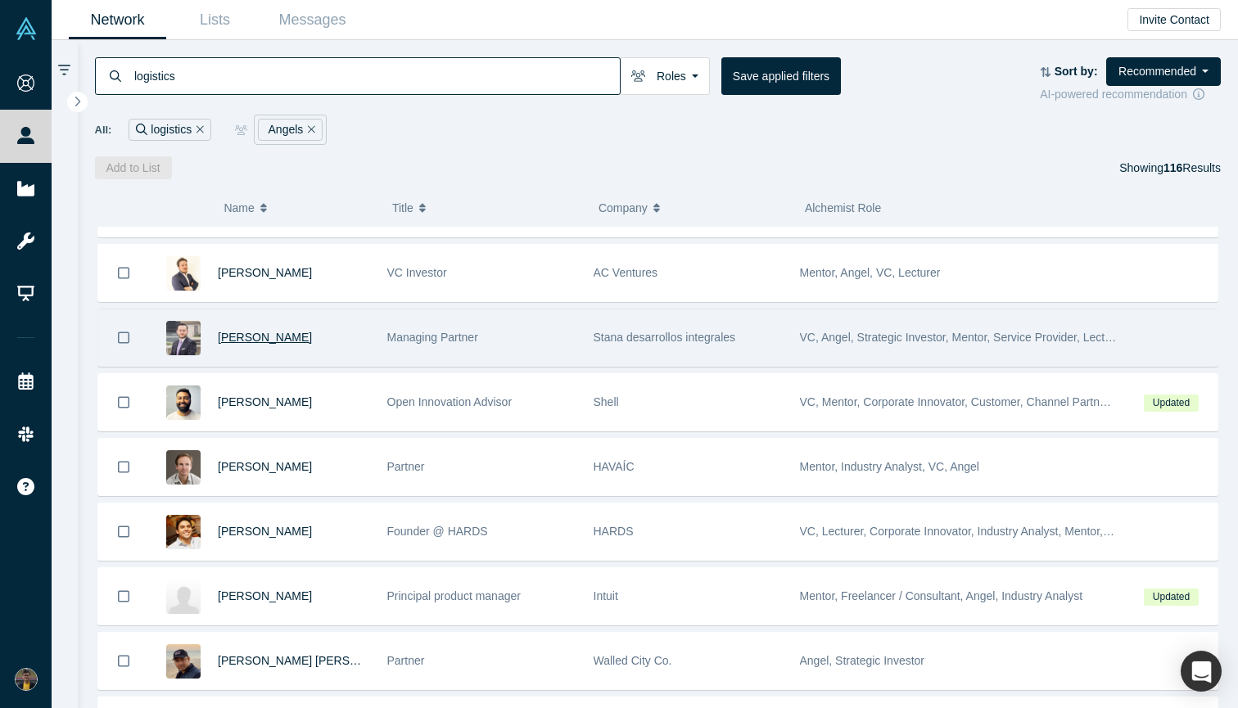
click at [282, 341] on span "[PERSON_NAME]" at bounding box center [265, 337] width 94 height 13
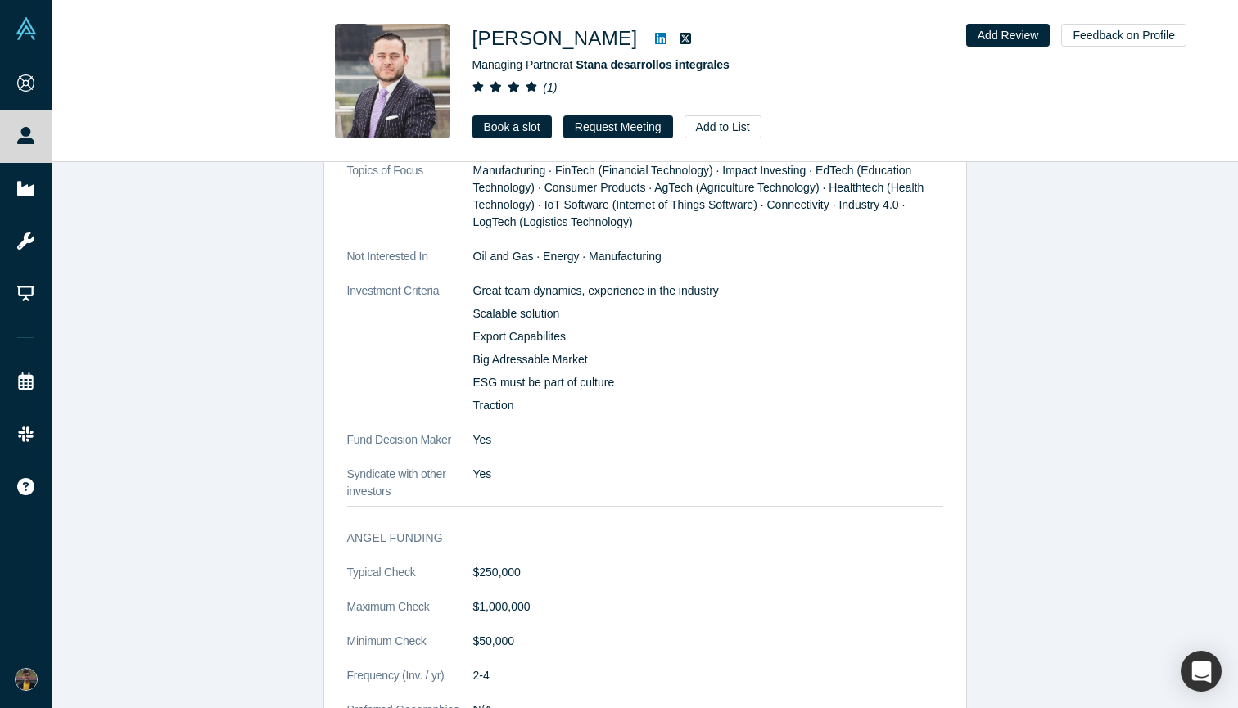
scroll to position [1802, 0]
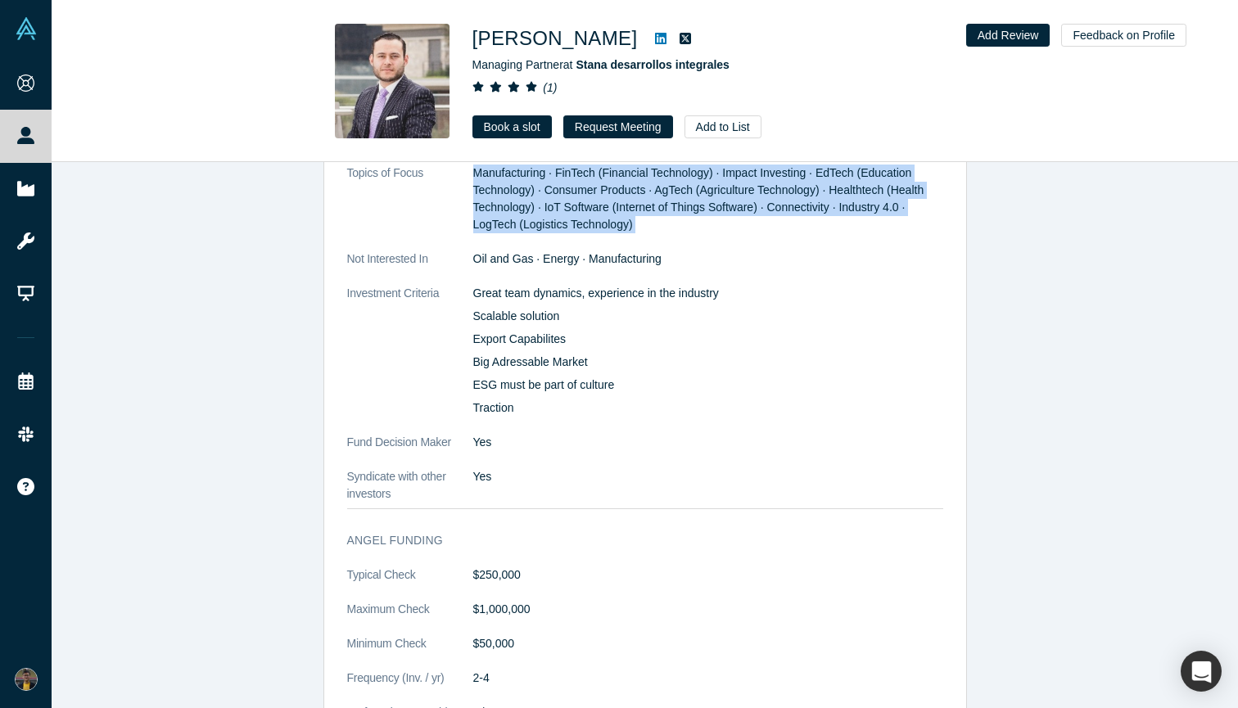
drag, startPoint x: 472, startPoint y: 188, endPoint x: 675, endPoint y: 259, distance: 215.1
click at [675, 259] on dl "Topics of Focus Manufacturing · FinTech (Financial Technology) · Impact Investi…" at bounding box center [645, 334] width 596 height 338
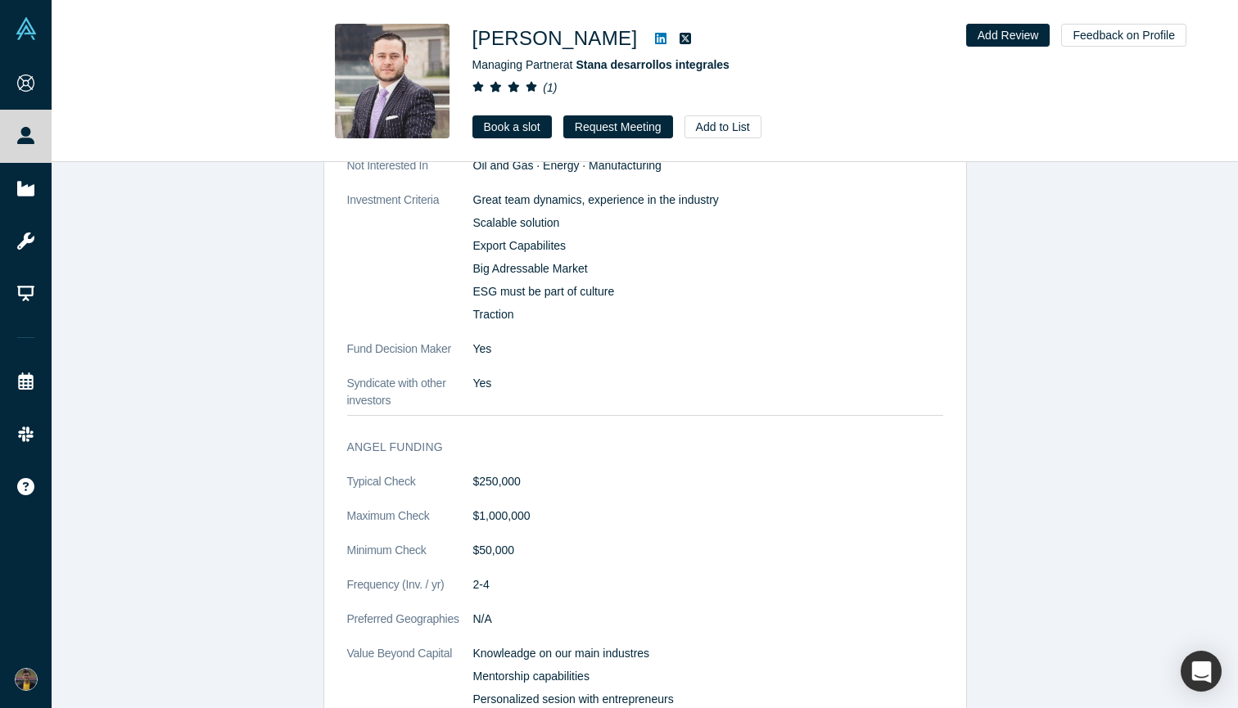
scroll to position [1943, 0]
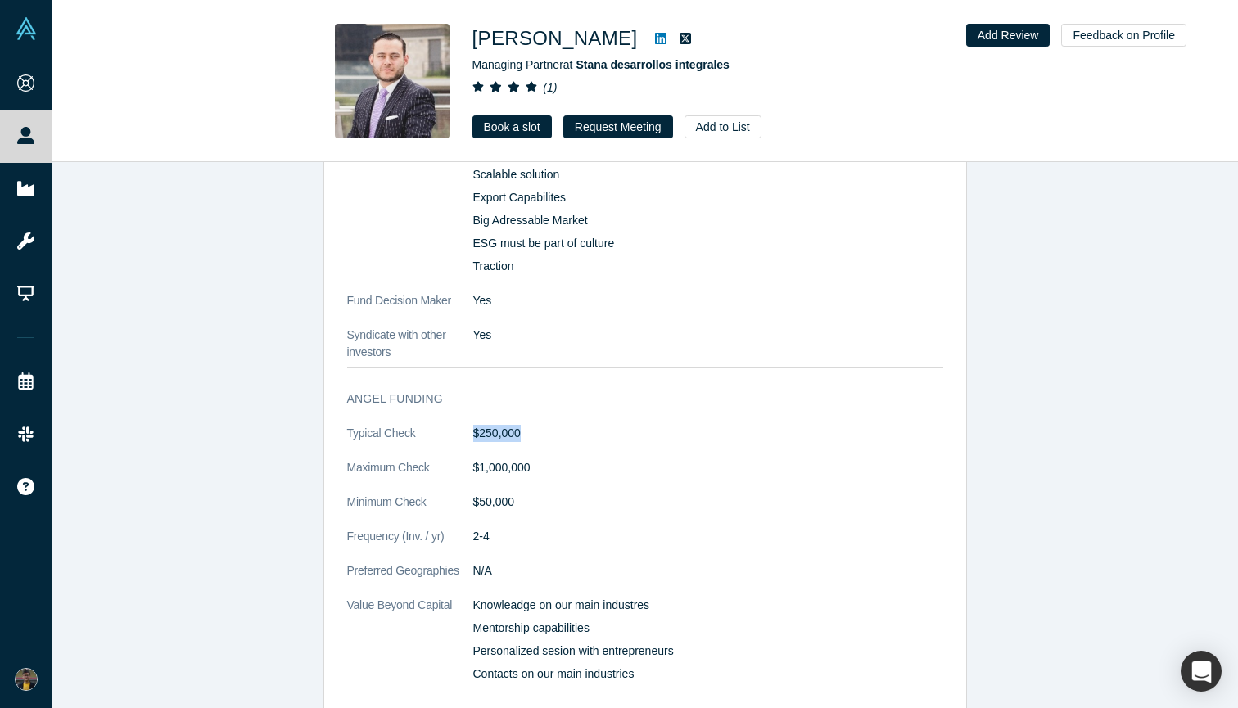
drag, startPoint x: 468, startPoint y: 445, endPoint x: 562, endPoint y: 451, distance: 94.3
click at [563, 451] on dl "Typical Check $250,000 Maximum Check $1,000,000 Minimum Check $50,000 Frequency…" at bounding box center [645, 582] width 596 height 315
drag, startPoint x: 466, startPoint y: 482, endPoint x: 567, endPoint y: 487, distance: 101.6
click at [568, 487] on dl "Typical Check $250,000 Maximum Check $1,000,000 Minimum Check $50,000 Frequency…" at bounding box center [645, 582] width 596 height 315
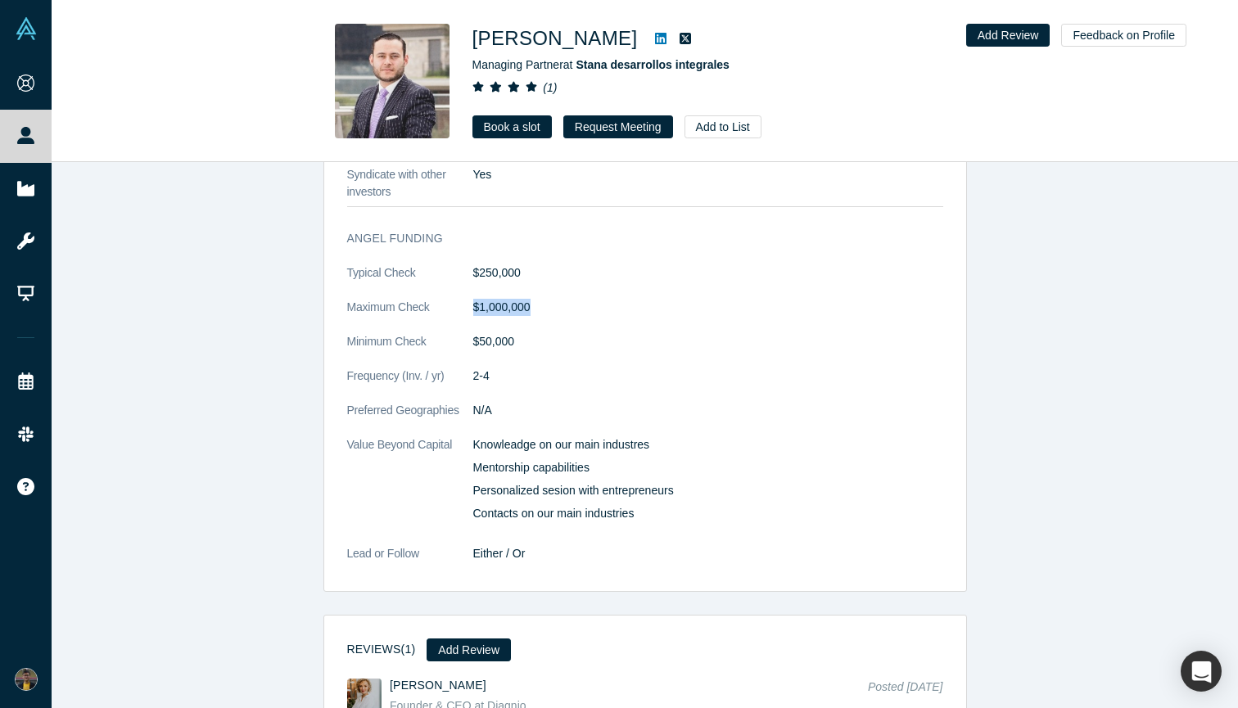
scroll to position [2110, 0]
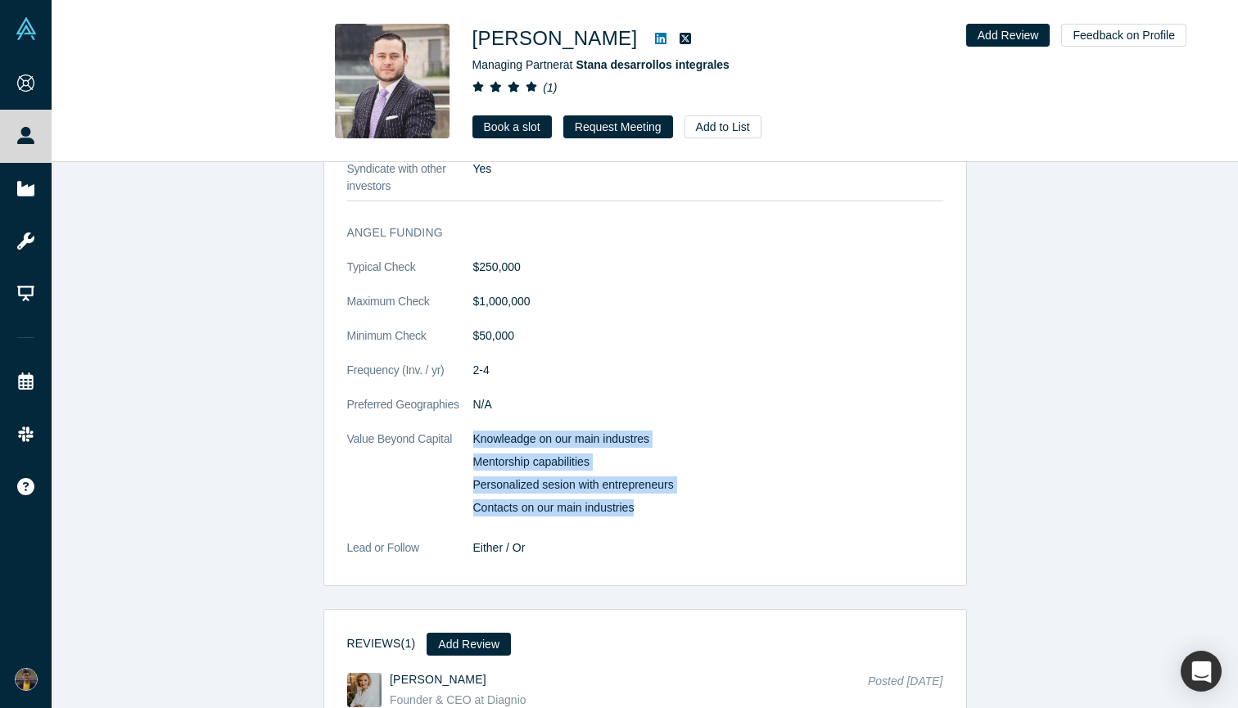
drag, startPoint x: 647, startPoint y: 527, endPoint x: 476, endPoint y: 447, distance: 189.0
click at [476, 447] on div "Knowleadge on our main industres Mentorship capabilities Personalized sesion wi…" at bounding box center [708, 474] width 470 height 86
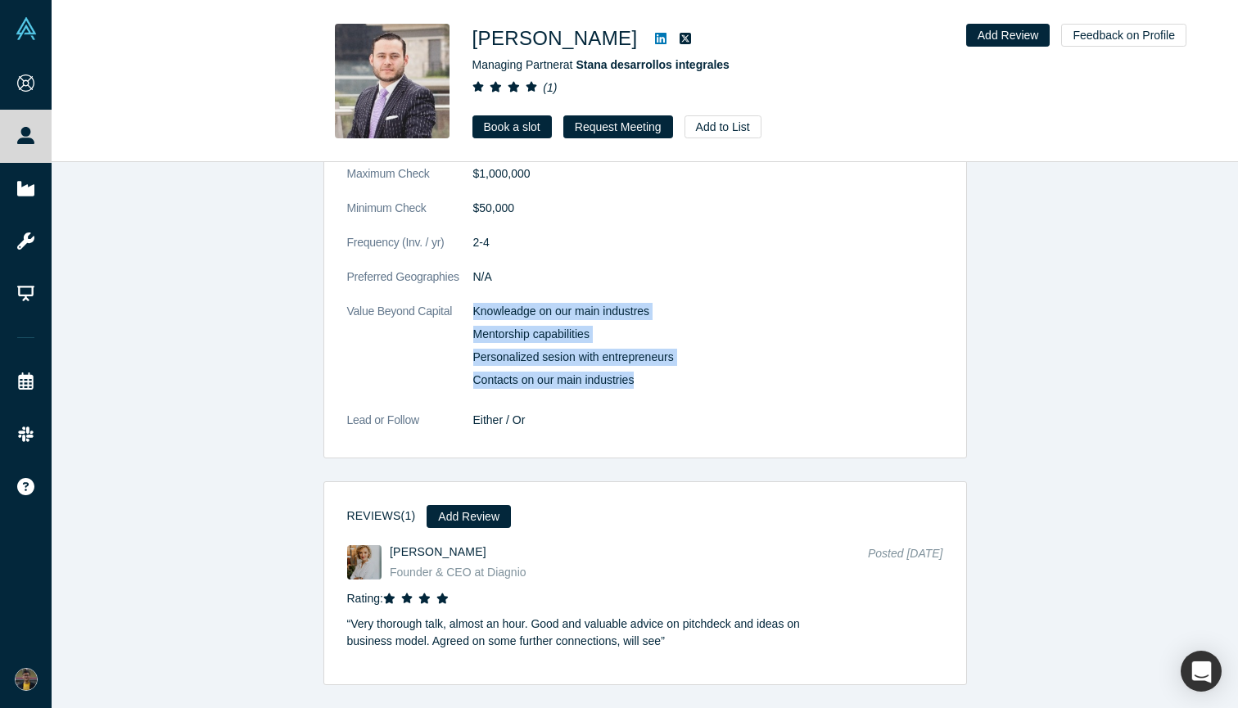
scroll to position [2252, 0]
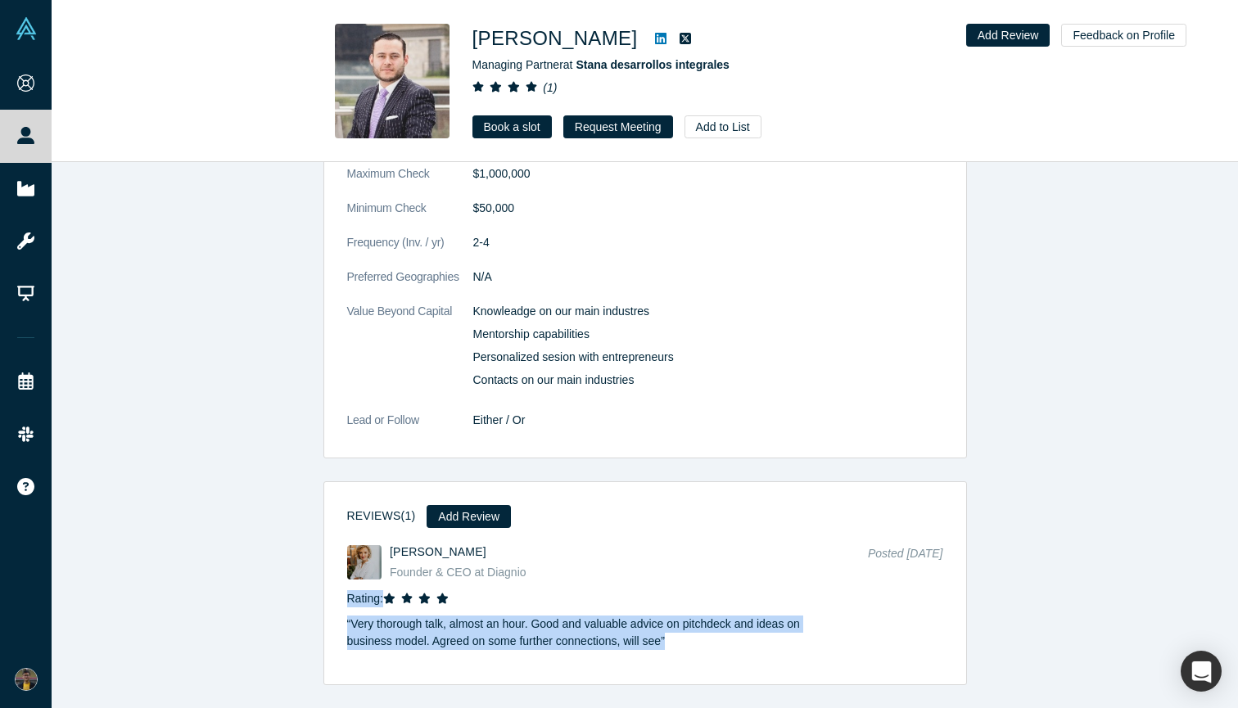
drag, startPoint x: 729, startPoint y: 664, endPoint x: 301, endPoint y: 597, distance: 433.4
click at [301, 597] on div "Was the recommendation useful? Profiles similar to [PERSON_NAME] βeta [PERSON_N…" at bounding box center [645, 435] width 1186 height 546
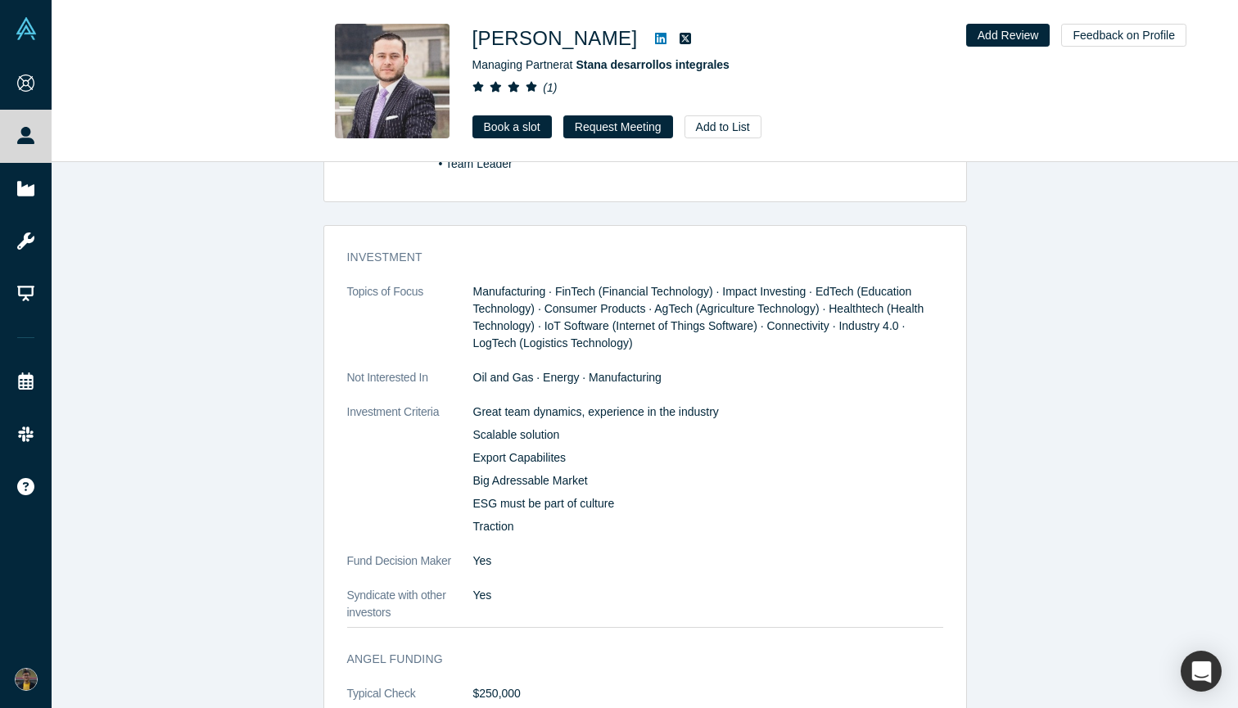
scroll to position [1681, 0]
